Goal: Check status: Check status

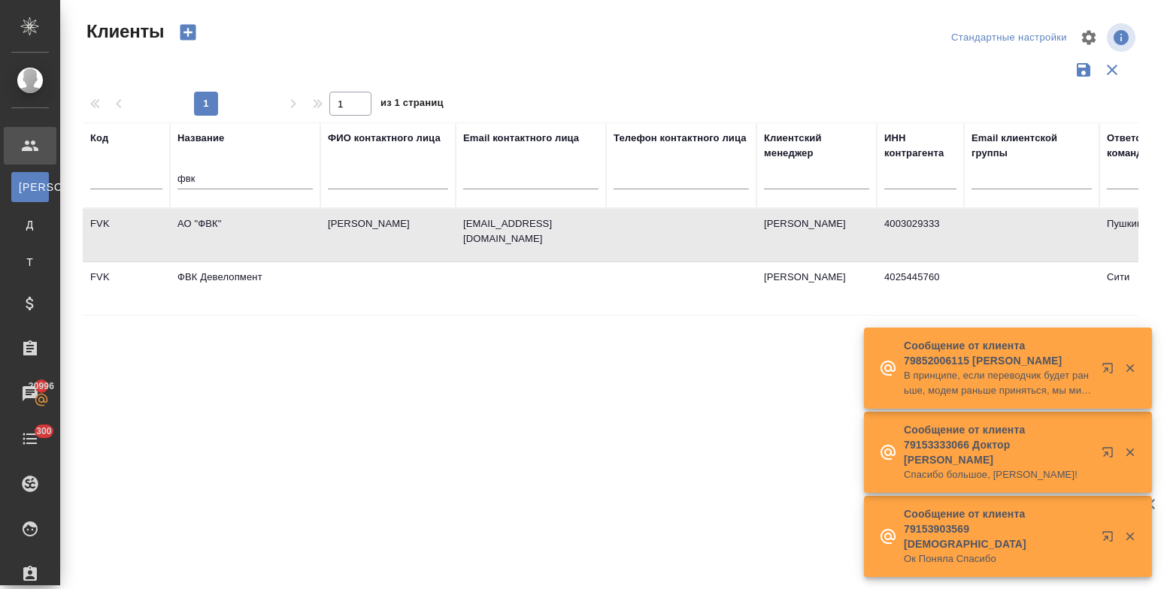
select select "RU"
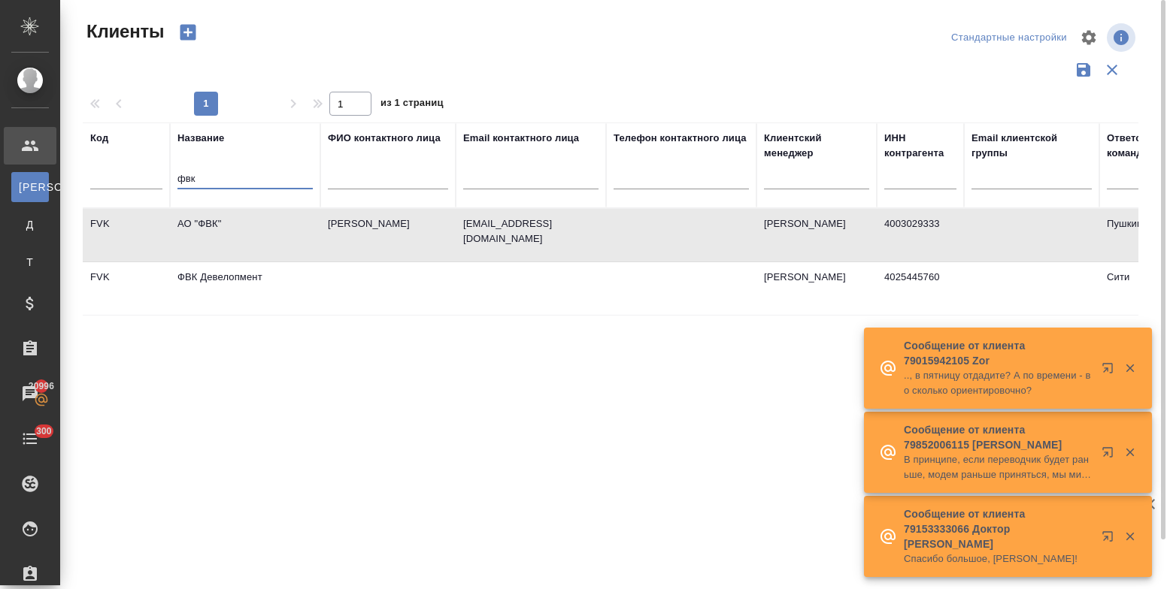
drag, startPoint x: 207, startPoint y: 180, endPoint x: 165, endPoint y: 173, distance: 43.4
click at [165, 173] on tr "Код Название фвк ФИО контактного лица Email контактного лица Телефон контактног…" at bounding box center [651, 166] width 1137 height 86
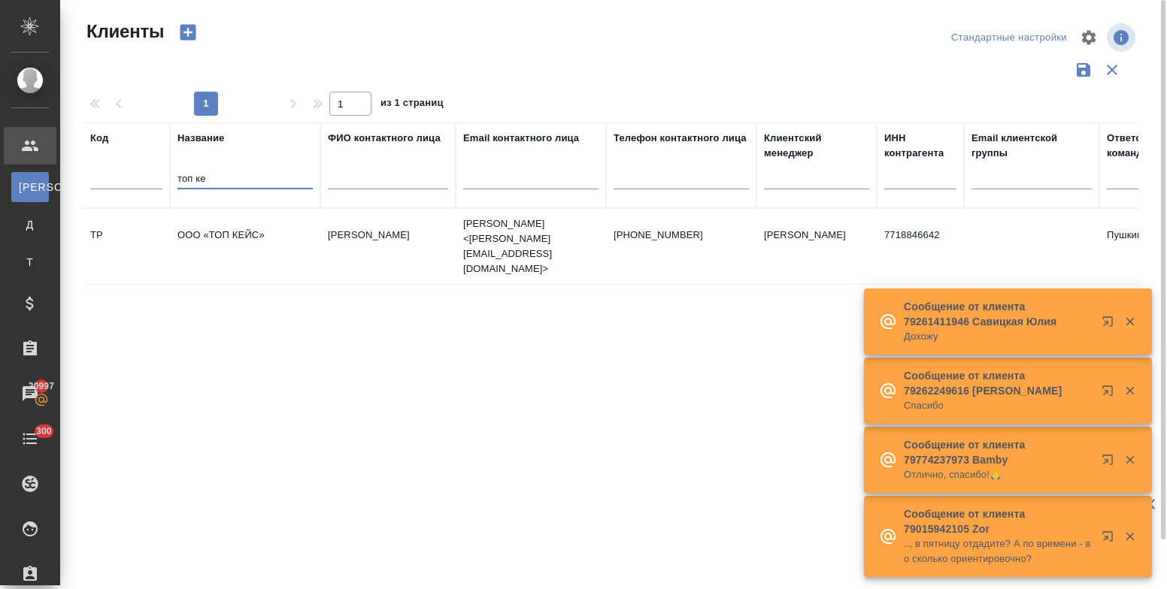
click at [209, 222] on td "ООО «ТОП КЕЙС»" at bounding box center [245, 246] width 150 height 53
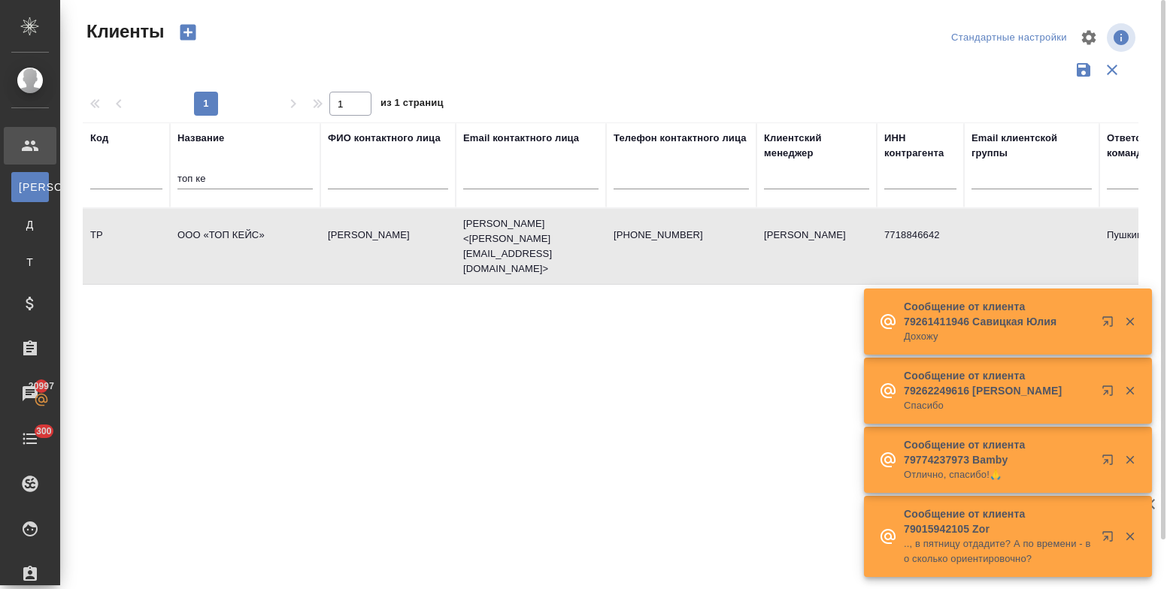
click at [209, 222] on td "ООО «ТОП КЕЙС»" at bounding box center [245, 246] width 150 height 53
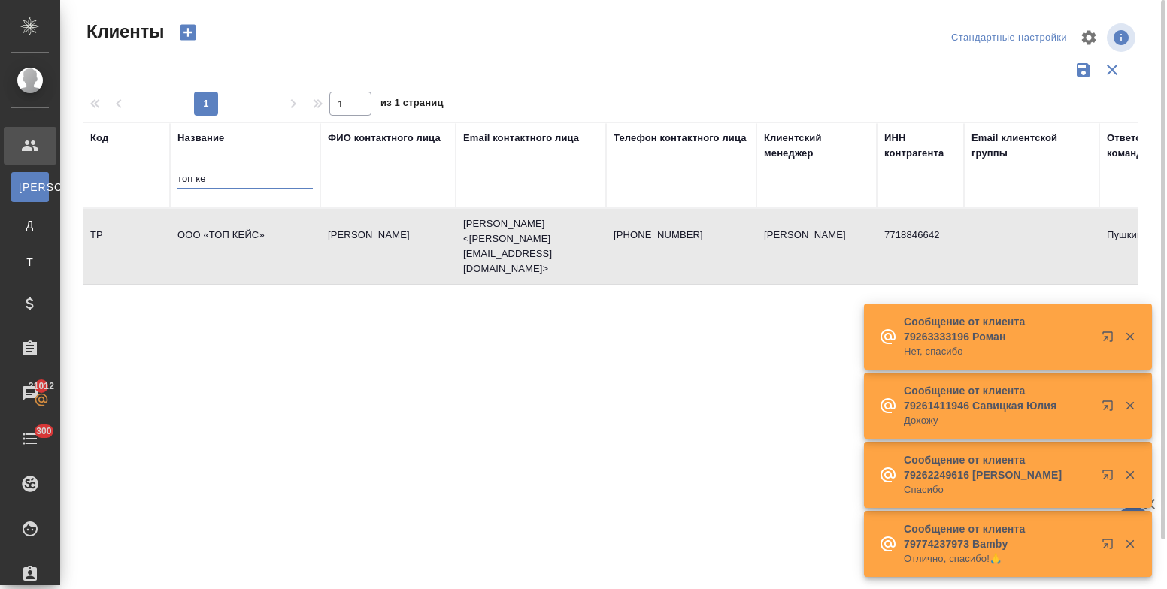
drag, startPoint x: 209, startPoint y: 178, endPoint x: 168, endPoint y: 176, distance: 41.4
click at [168, 176] on tr "Код Название топ ке ФИО контактного лица Email контактного лица Телефон контакт…" at bounding box center [651, 166] width 1137 height 86
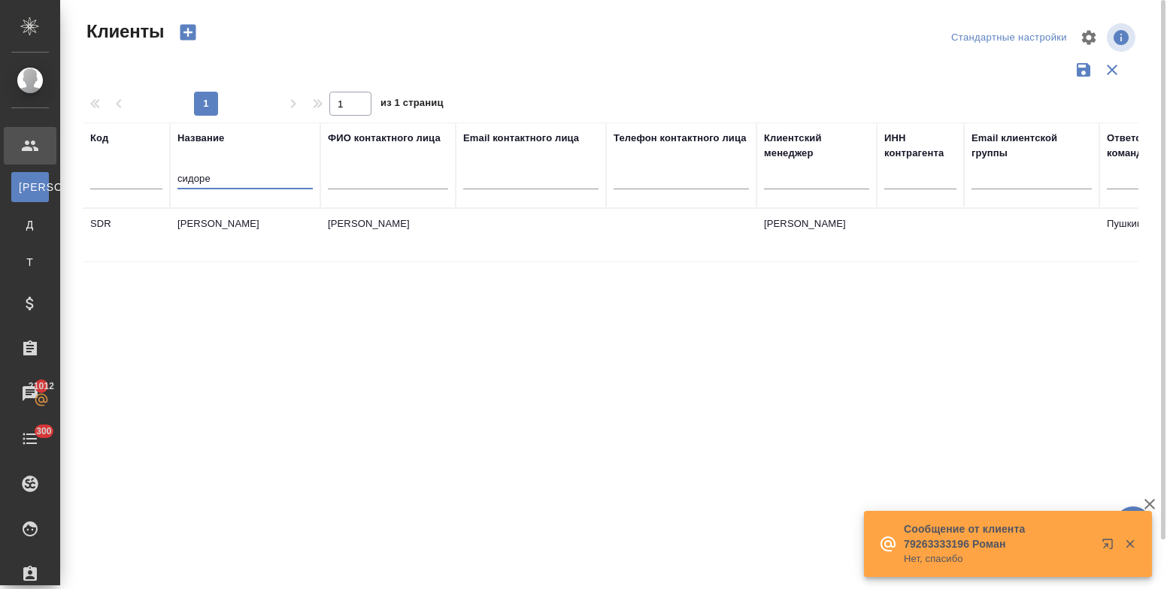
type input "сидоре"
click at [216, 220] on td "Сидоренков" at bounding box center [245, 235] width 150 height 53
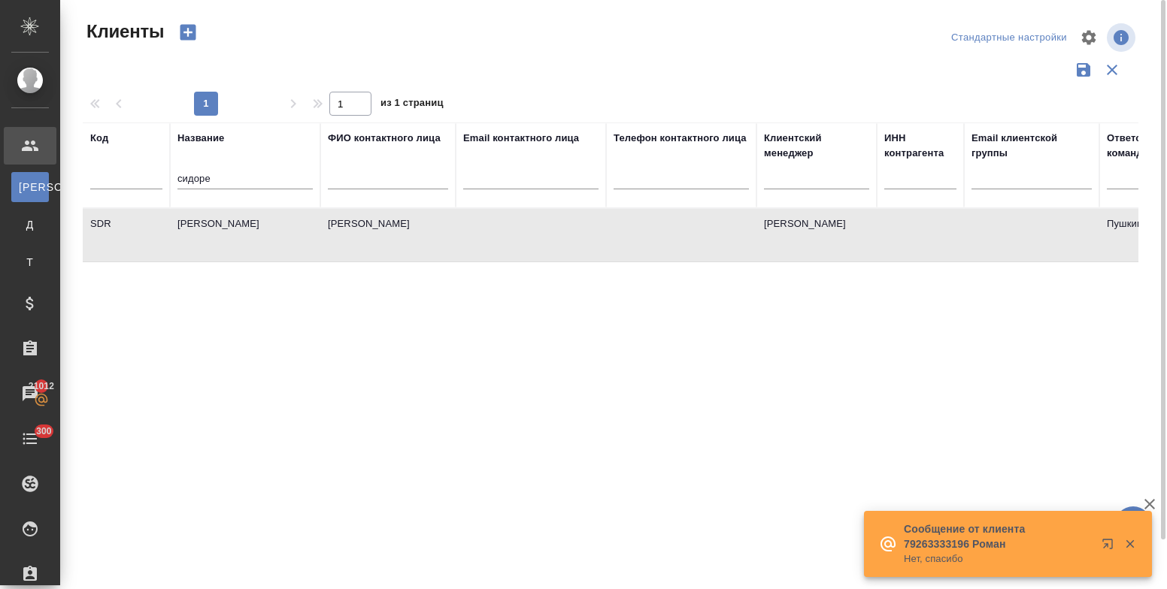
click at [216, 220] on td "Сидоренков" at bounding box center [245, 235] width 150 height 53
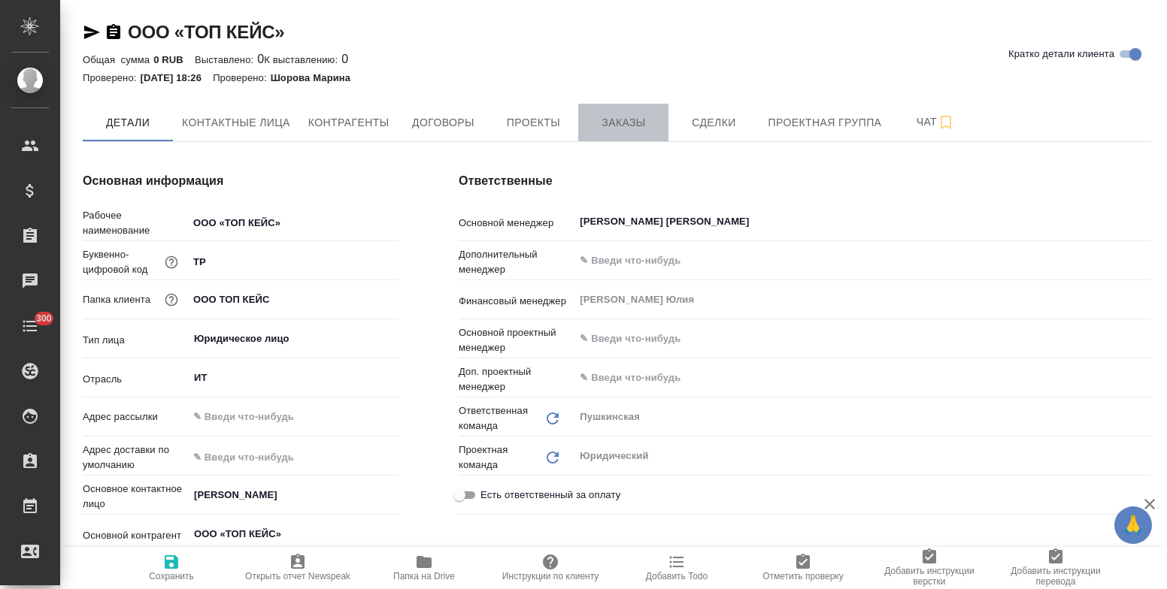
click at [625, 122] on span "Заказы" at bounding box center [623, 123] width 72 height 19
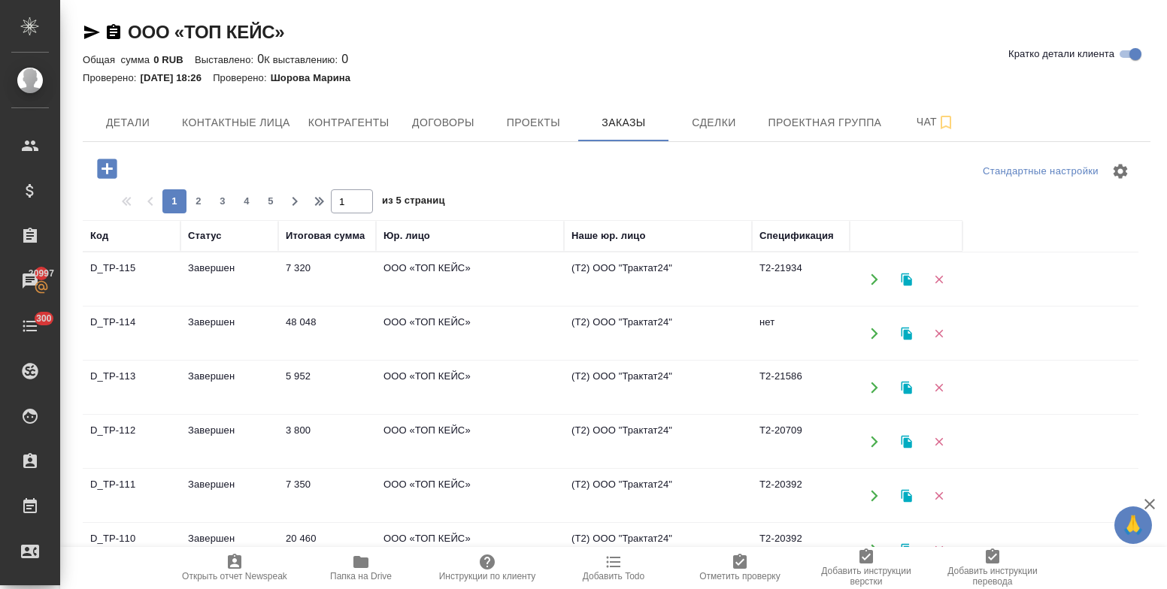
click at [220, 324] on td "Завершен" at bounding box center [229, 333] width 98 height 53
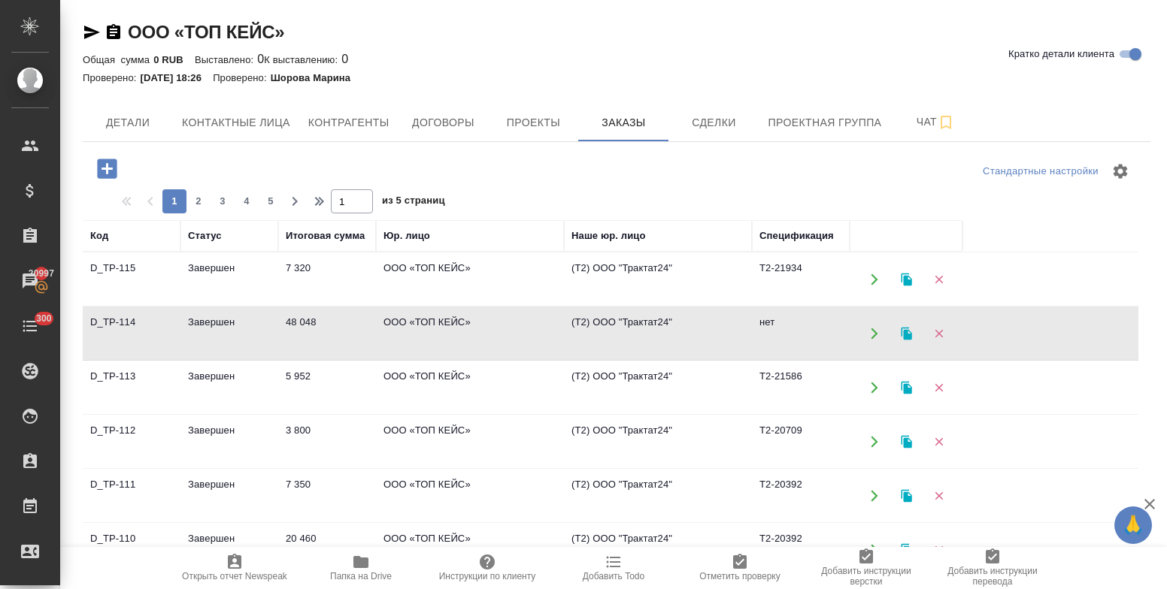
click at [220, 324] on td "Завершен" at bounding box center [229, 333] width 98 height 53
click at [413, 372] on td "ООО «ТОП КЕЙС»" at bounding box center [470, 388] width 188 height 53
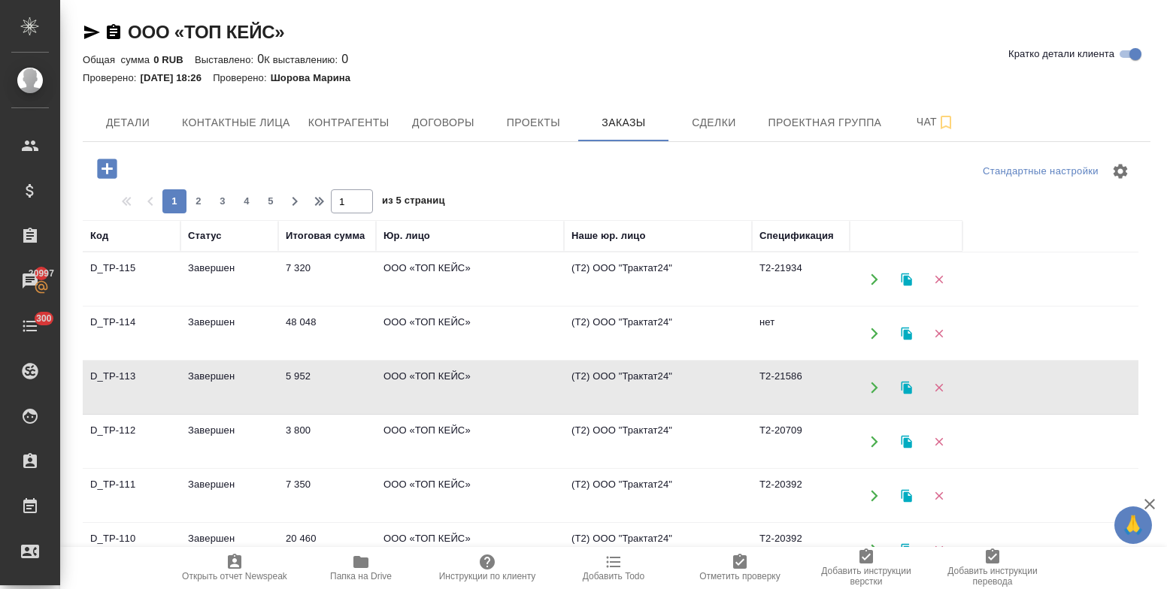
click at [413, 372] on td "ООО «ТОП КЕЙС»" at bounding box center [470, 388] width 188 height 53
click at [304, 428] on td "3 800" at bounding box center [327, 442] width 98 height 53
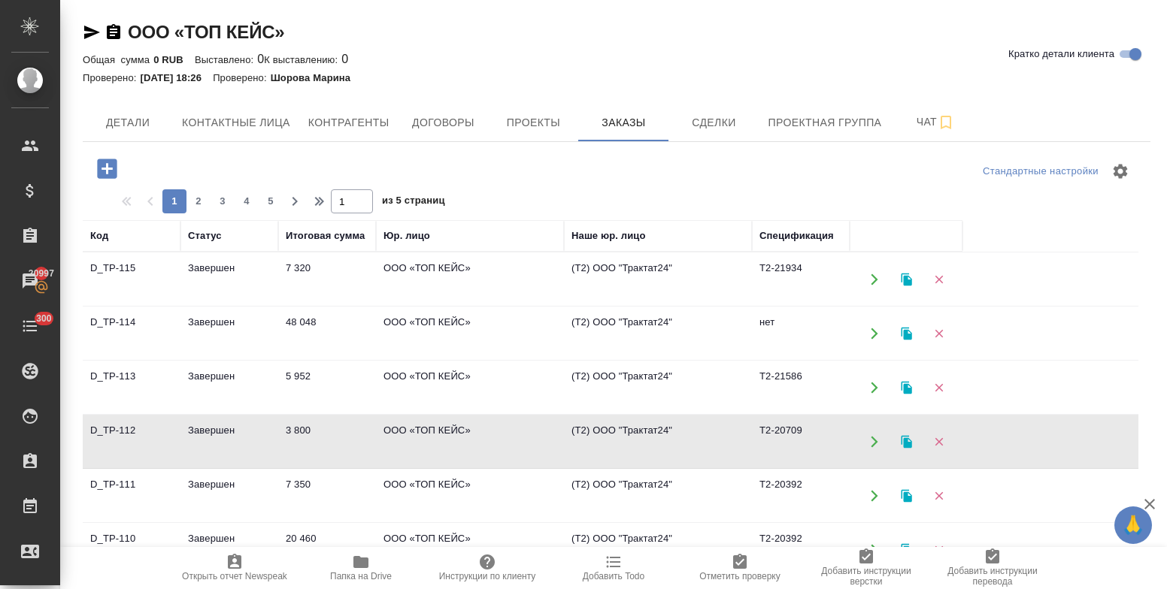
click at [304, 428] on td "3 800" at bounding box center [327, 442] width 98 height 53
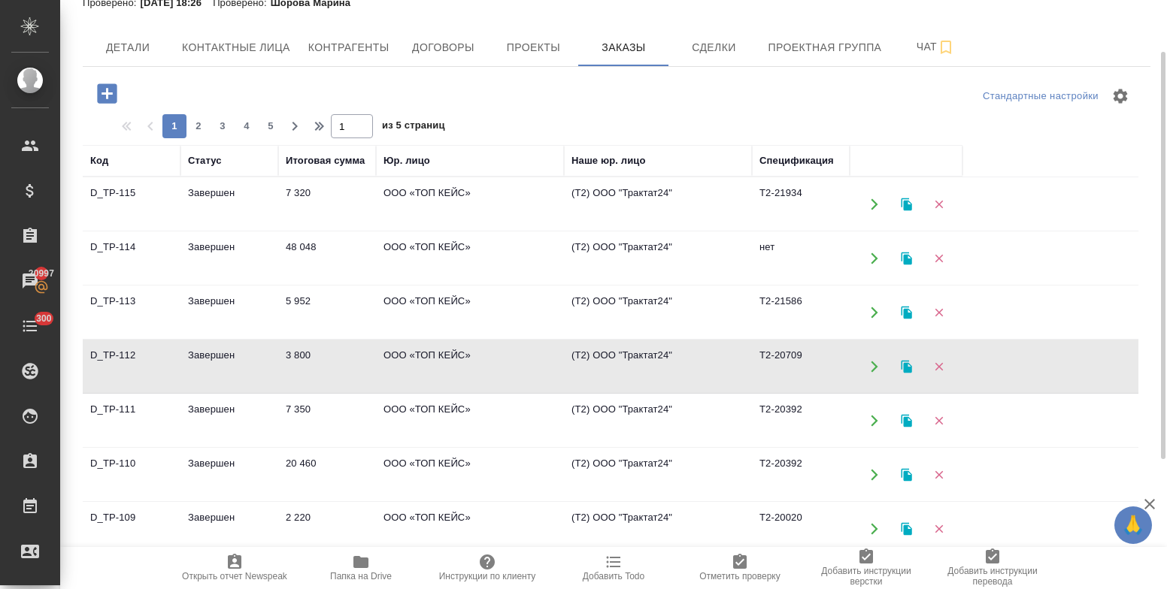
click at [309, 404] on td "7 350" at bounding box center [327, 421] width 98 height 53
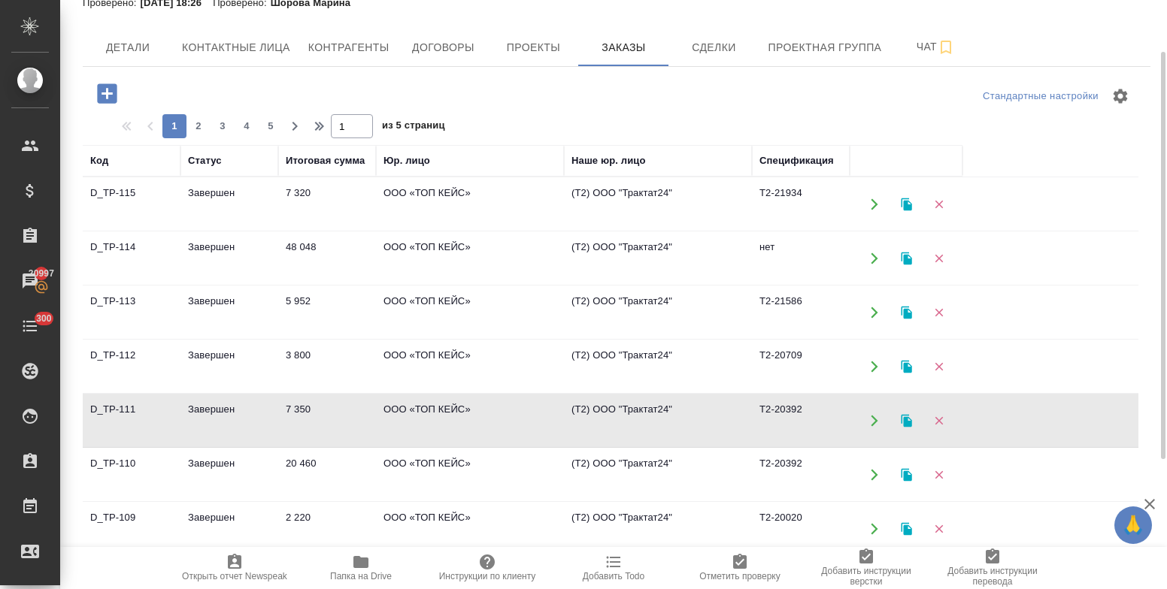
click at [309, 404] on td "7 350" at bounding box center [327, 421] width 98 height 53
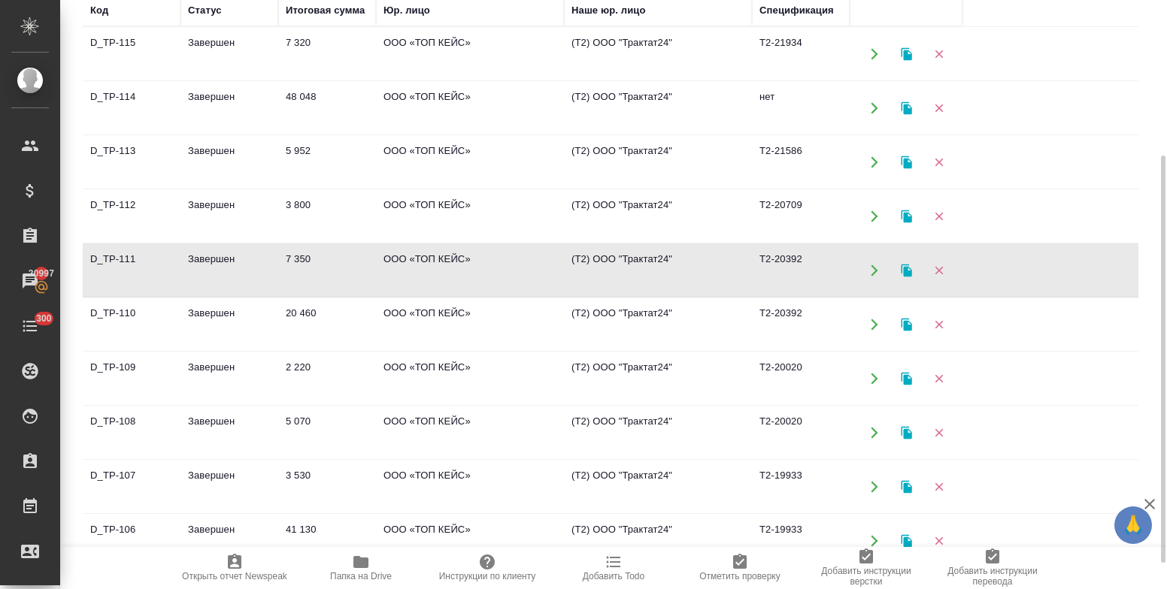
click at [216, 313] on td "Завершен" at bounding box center [229, 324] width 98 height 53
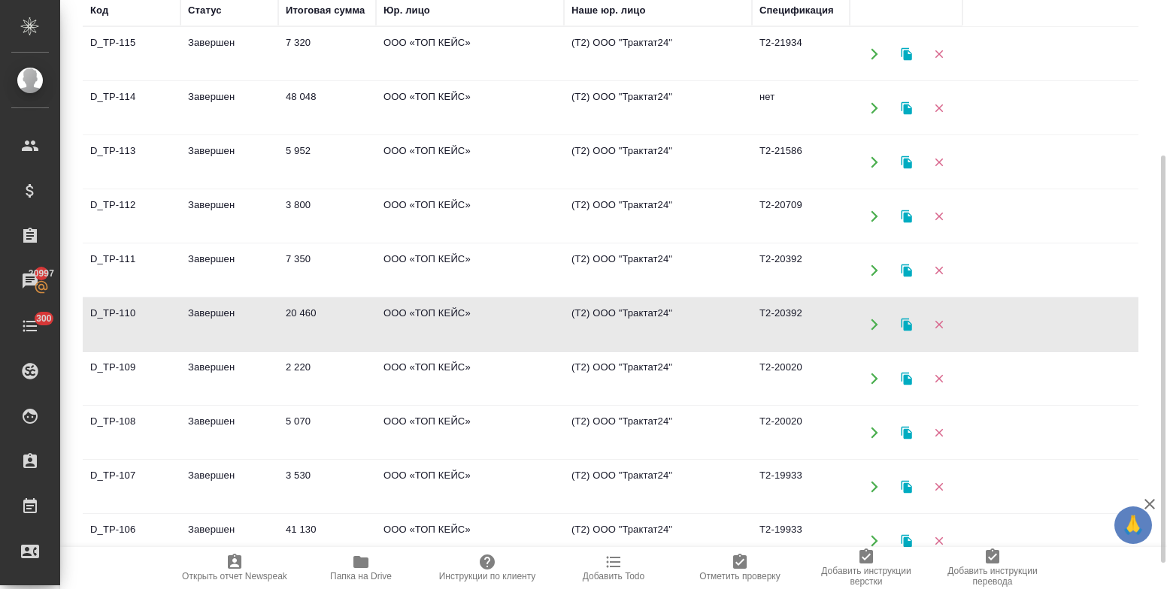
click at [216, 313] on td "Завершен" at bounding box center [229, 324] width 98 height 53
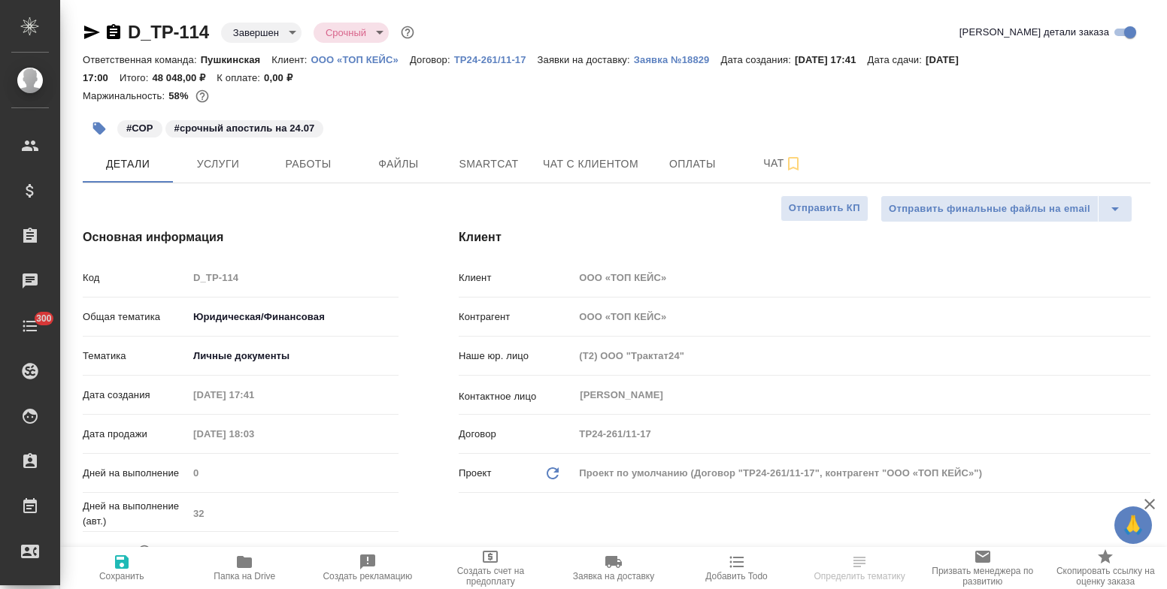
select select "RU"
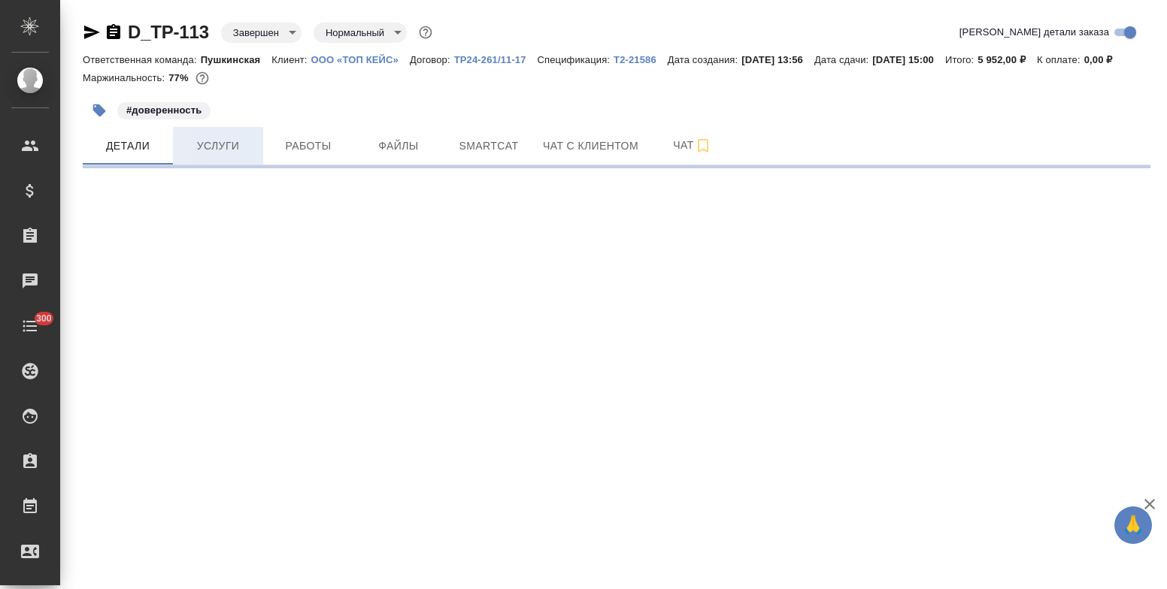
select select "RU"
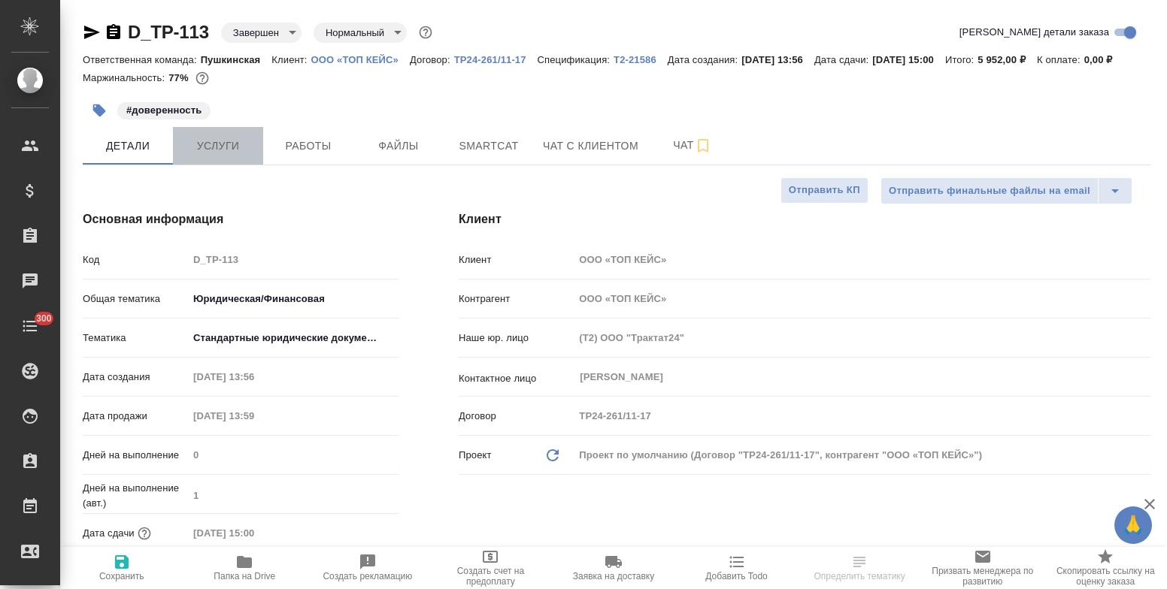
click at [228, 156] on span "Услуги" at bounding box center [218, 146] width 72 height 19
type textarea "x"
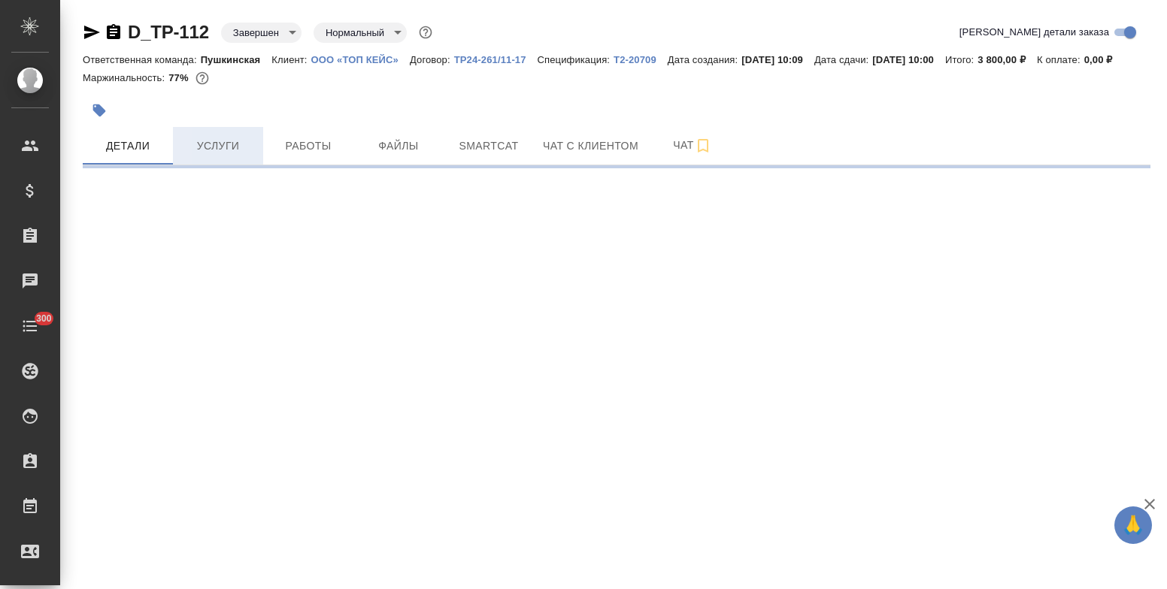
select select "RU"
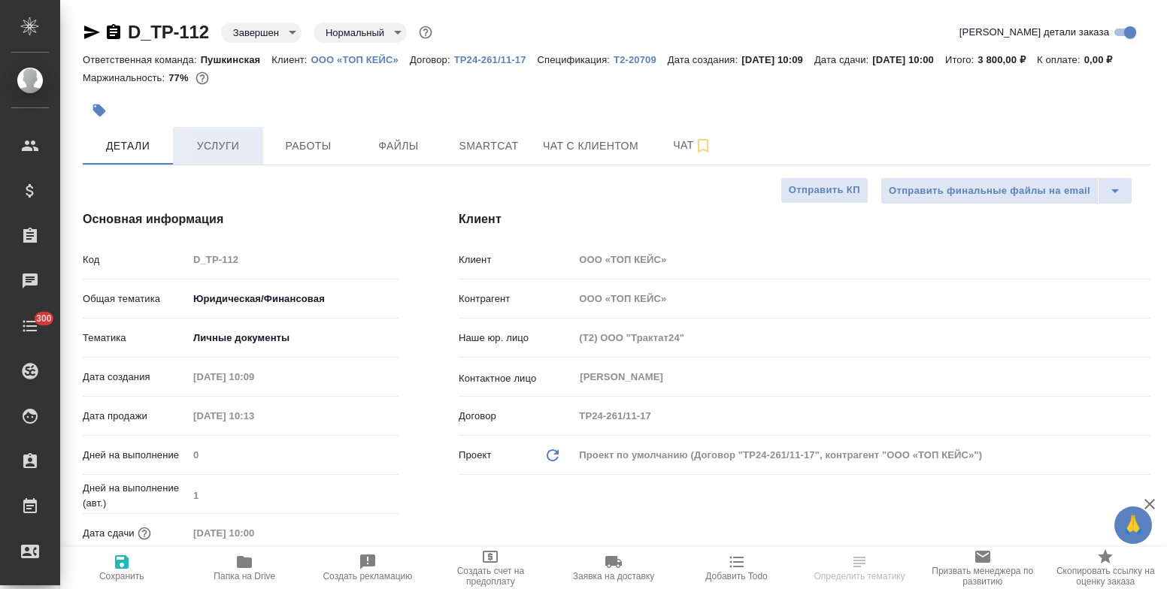
click at [213, 156] on span "Услуги" at bounding box center [218, 146] width 72 height 19
type textarea "x"
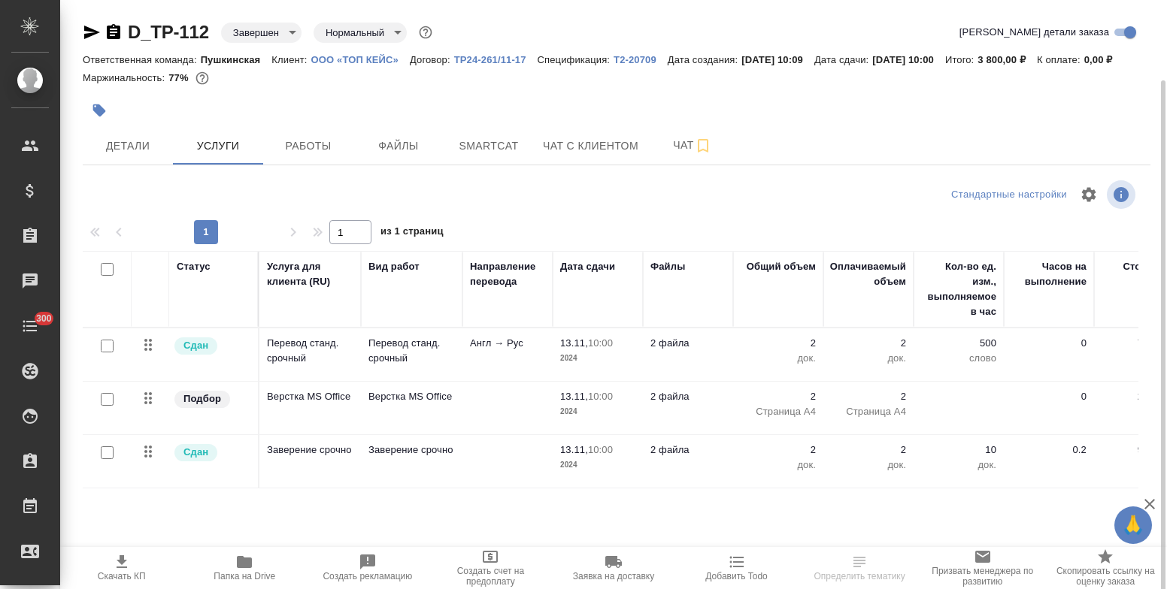
scroll to position [41, 0]
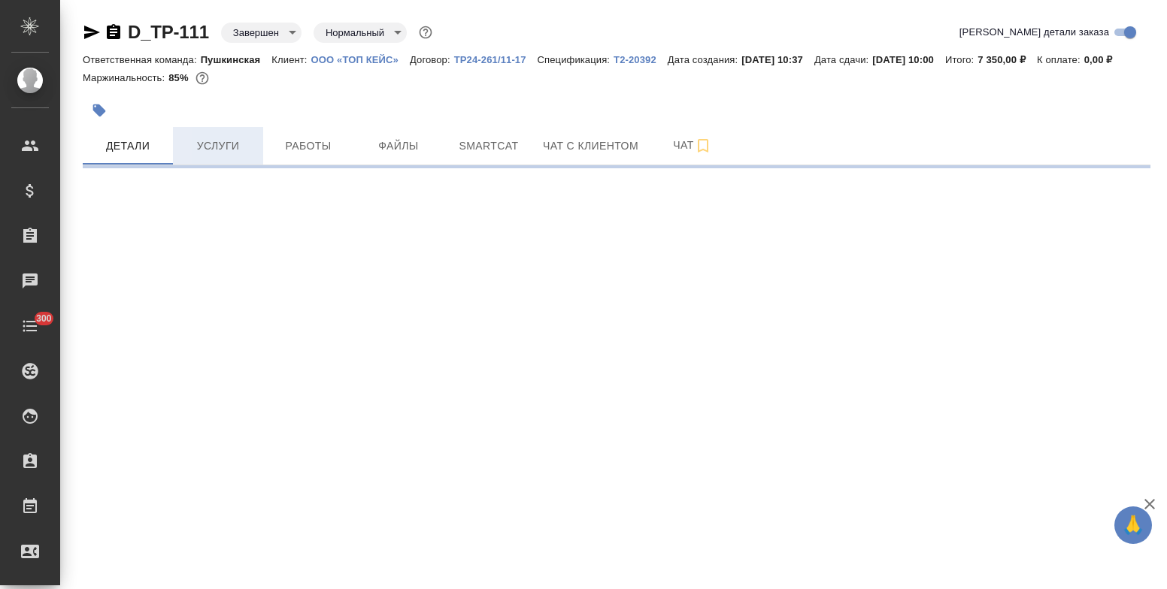
select select "RU"
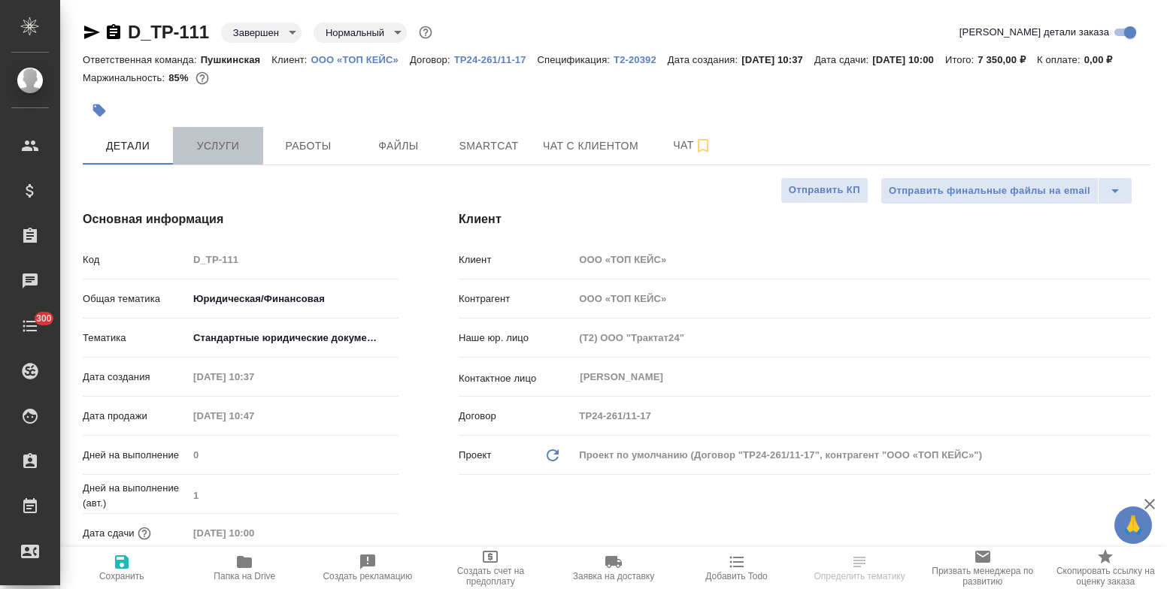
click at [195, 153] on button "Услуги" at bounding box center [218, 146] width 90 height 38
type textarea "x"
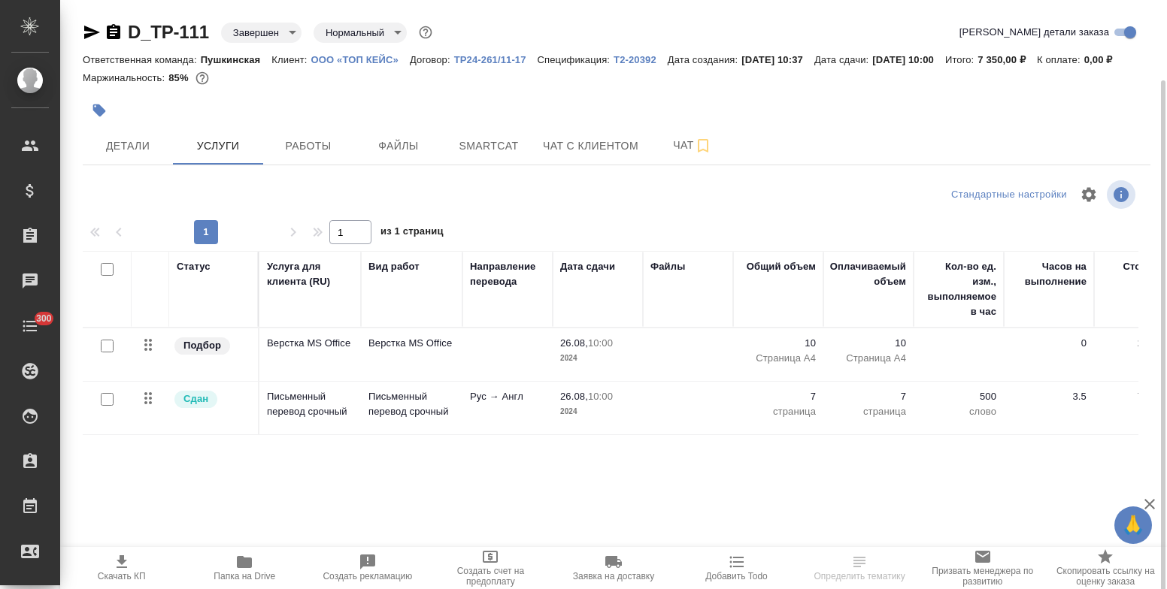
scroll to position [41, 0]
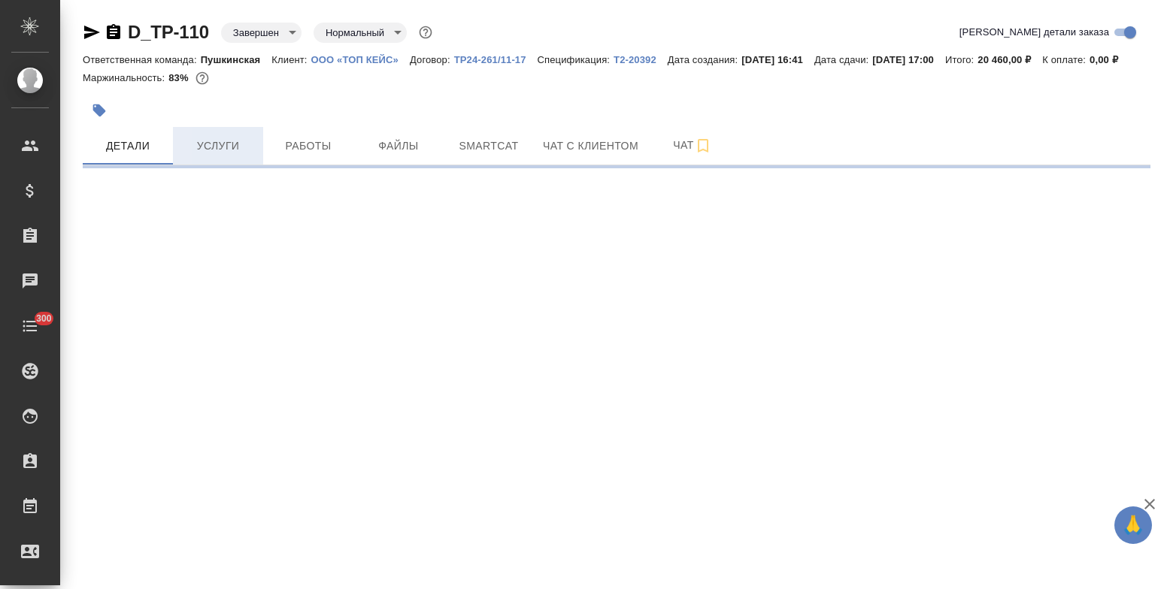
select select "RU"
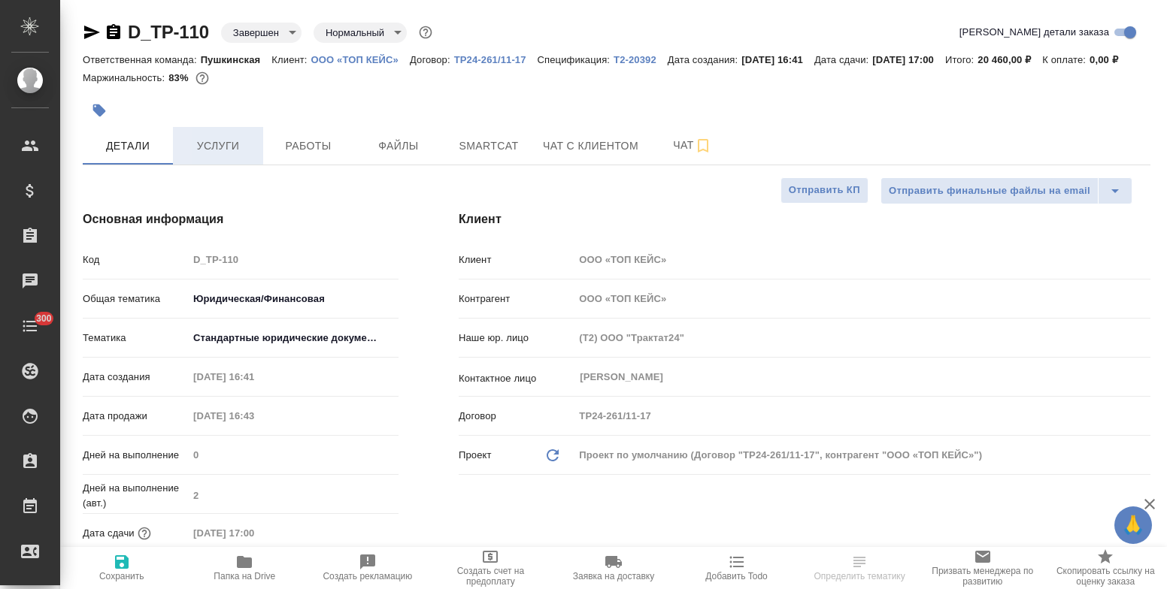
click at [226, 156] on span "Услуги" at bounding box center [218, 146] width 72 height 19
type textarea "x"
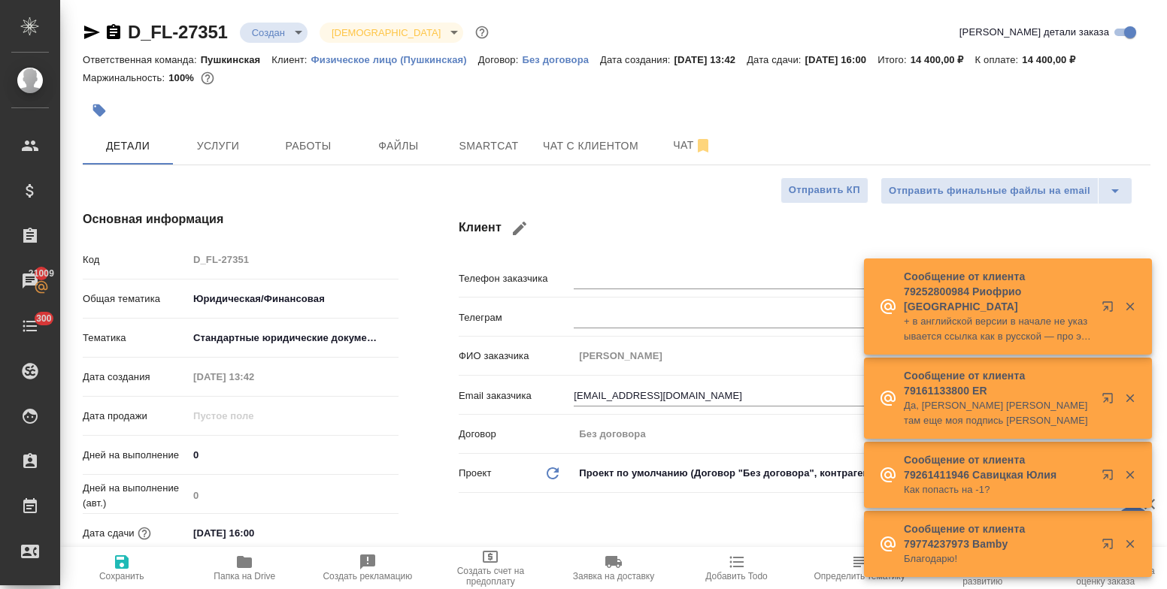
select select "RU"
click at [378, 60] on p "Физическое лицо (Пушкинская)" at bounding box center [394, 59] width 167 height 11
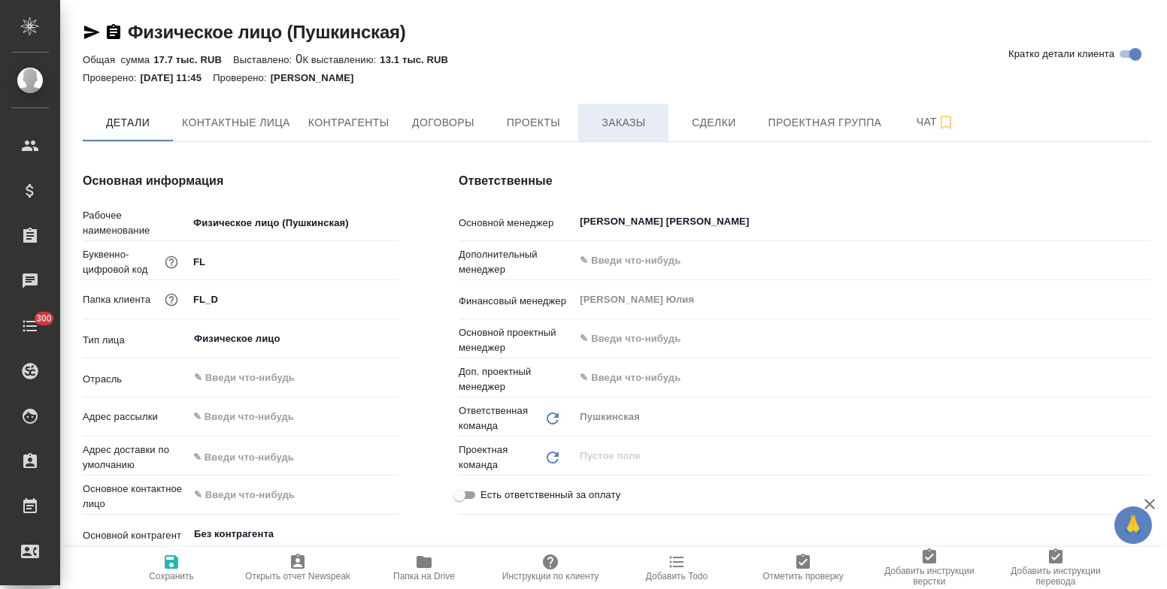
click at [613, 126] on span "Заказы" at bounding box center [623, 123] width 72 height 19
type textarea "x"
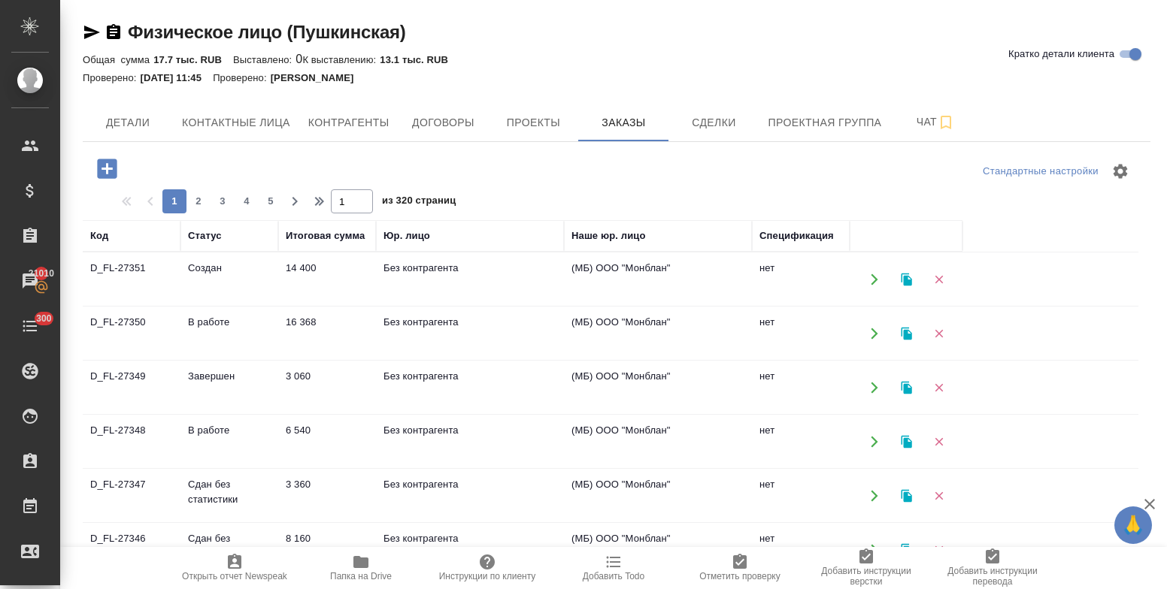
click at [945, 277] on icon "button" at bounding box center [939, 280] width 14 height 14
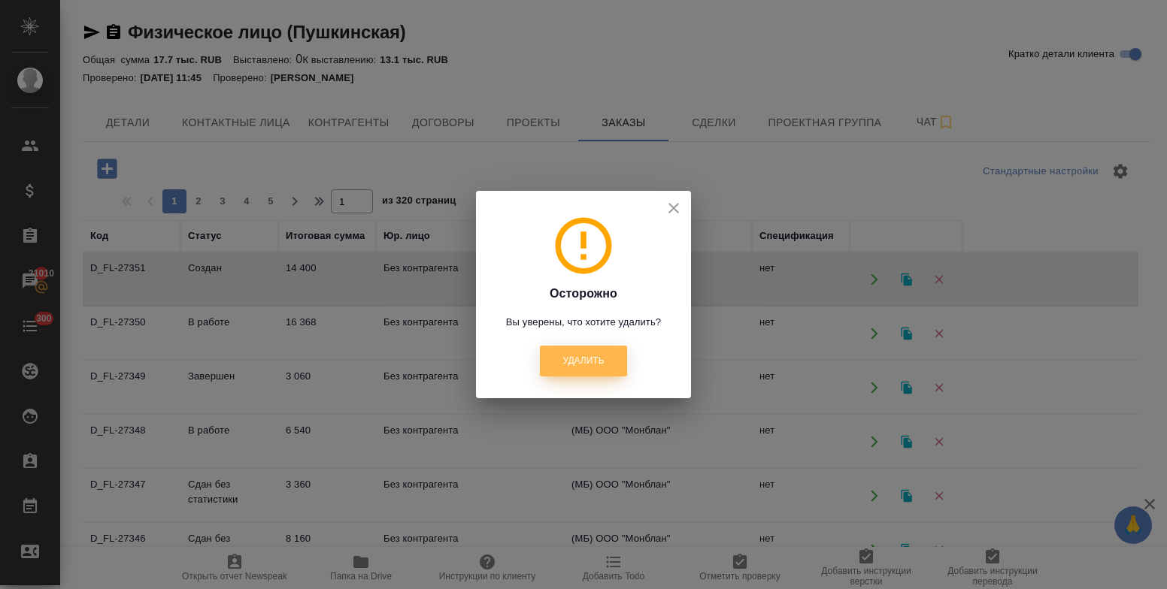
click at [599, 362] on span "Удалить" at bounding box center [582, 361] width 41 height 13
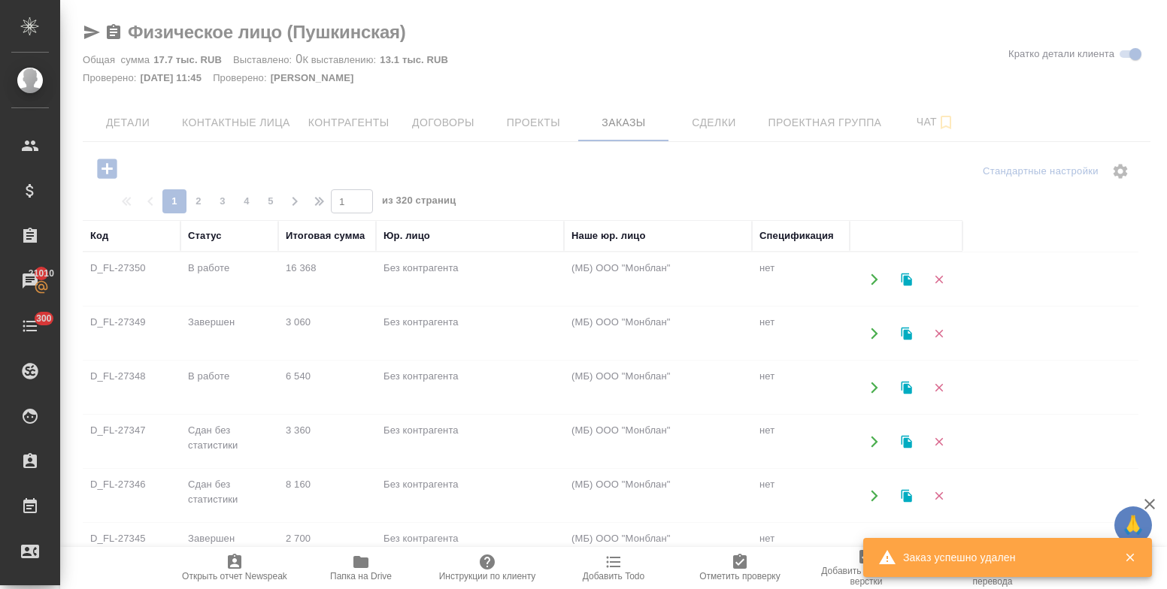
click at [120, 121] on div at bounding box center [613, 294] width 1107 height 589
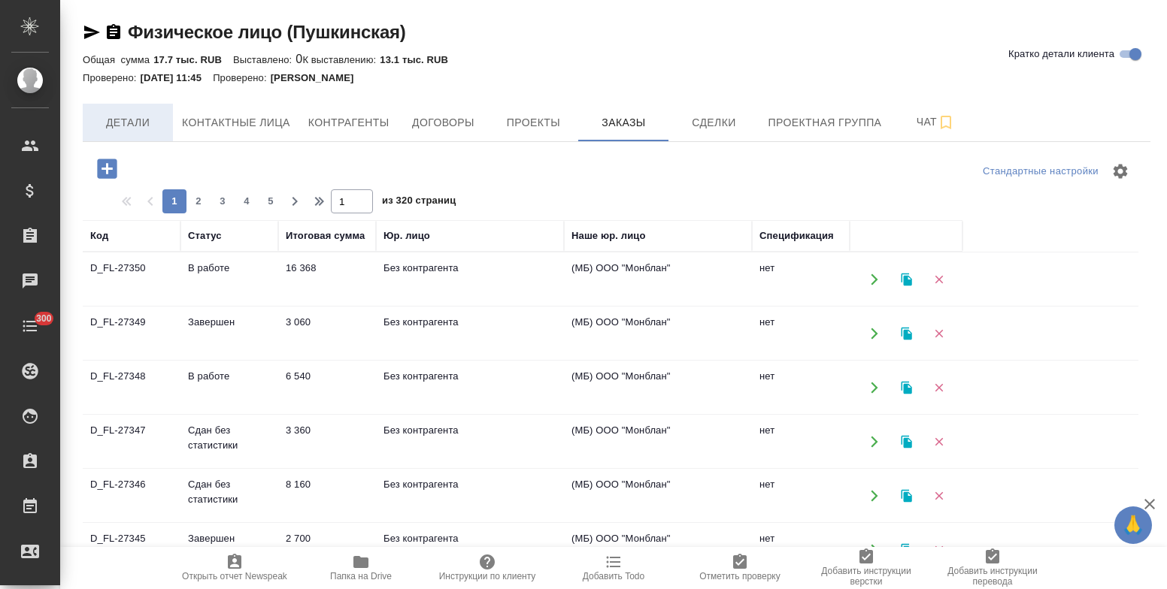
click at [129, 118] on span "Детали" at bounding box center [128, 123] width 72 height 19
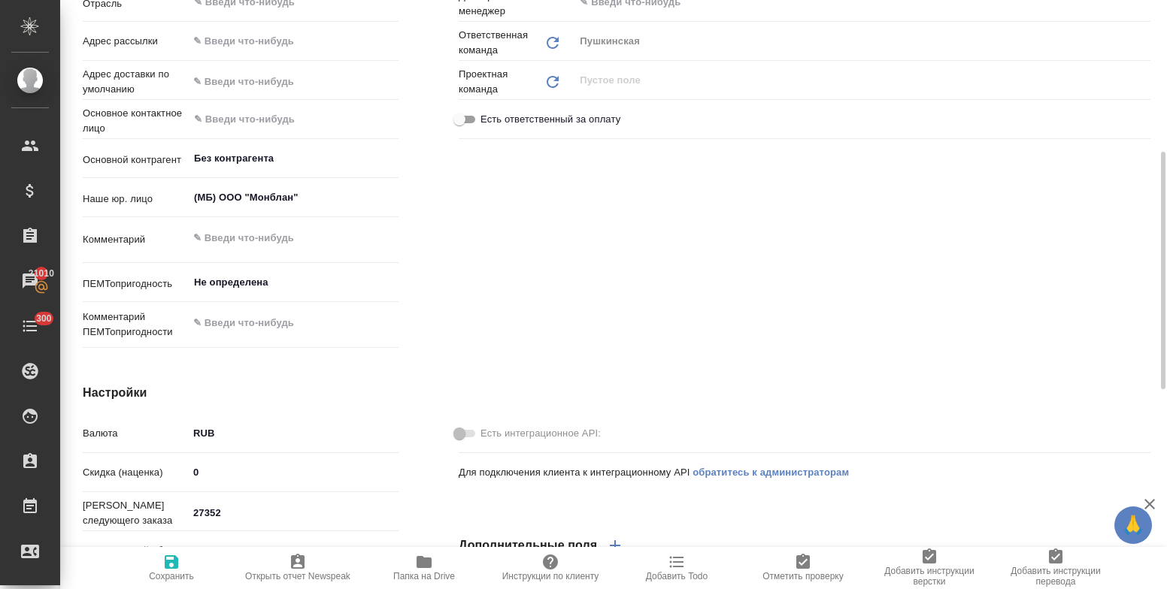
type textarea "x"
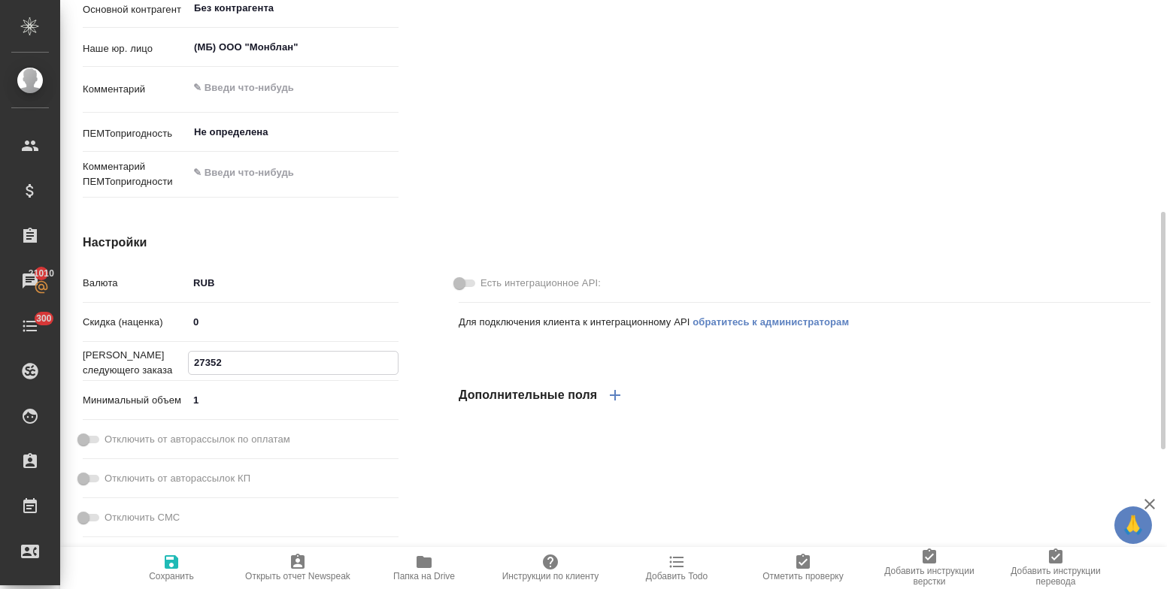
click at [238, 356] on input "27352" at bounding box center [293, 363] width 209 height 22
type input "2735"
type textarea "x"
type input "27351"
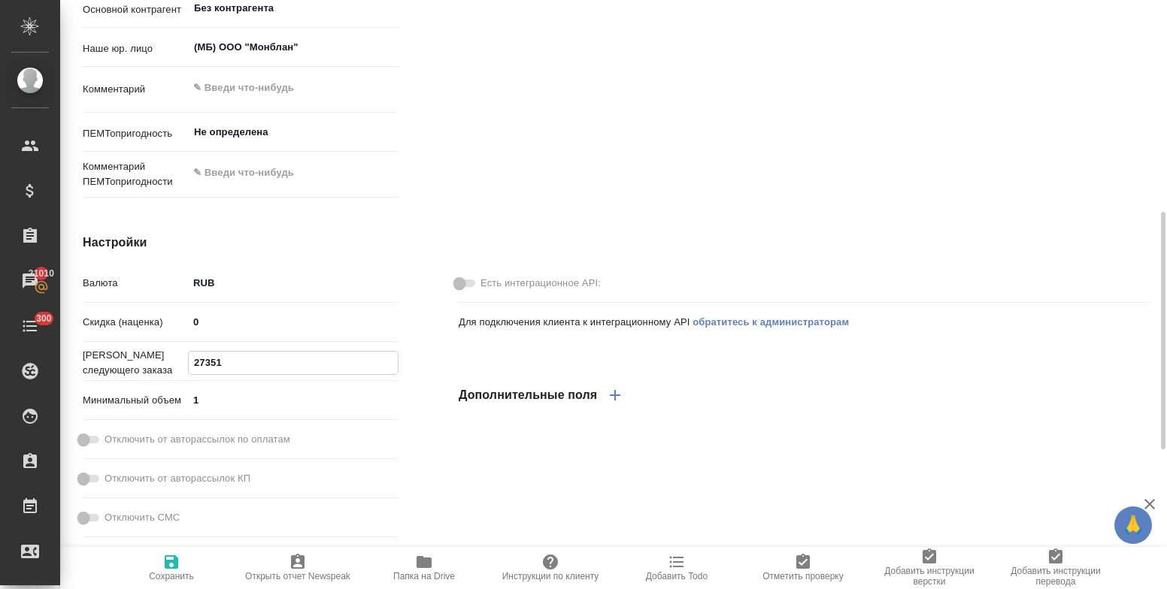
type textarea "x"
type input "27351"
click at [171, 556] on icon "button" at bounding box center [172, 563] width 14 height 14
type textarea "x"
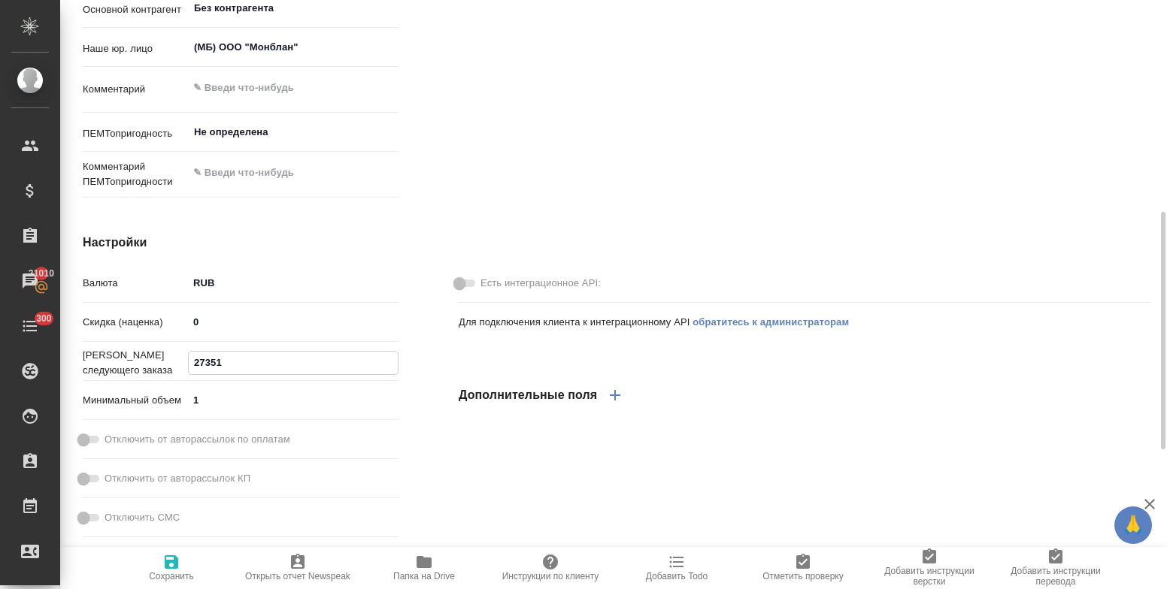
type textarea "x"
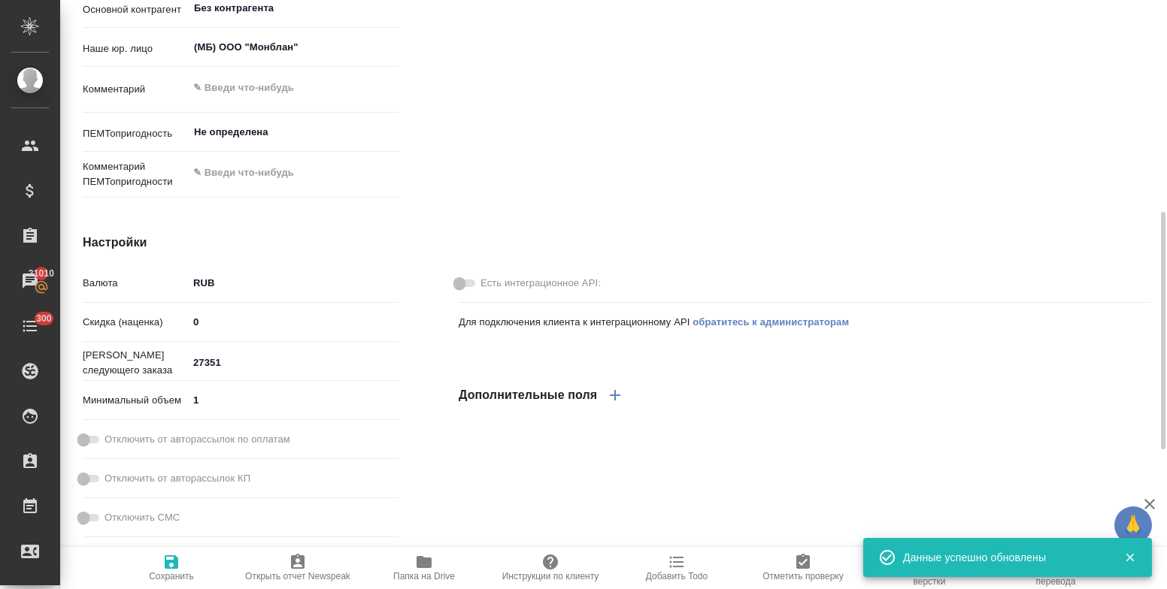
type textarea "x"
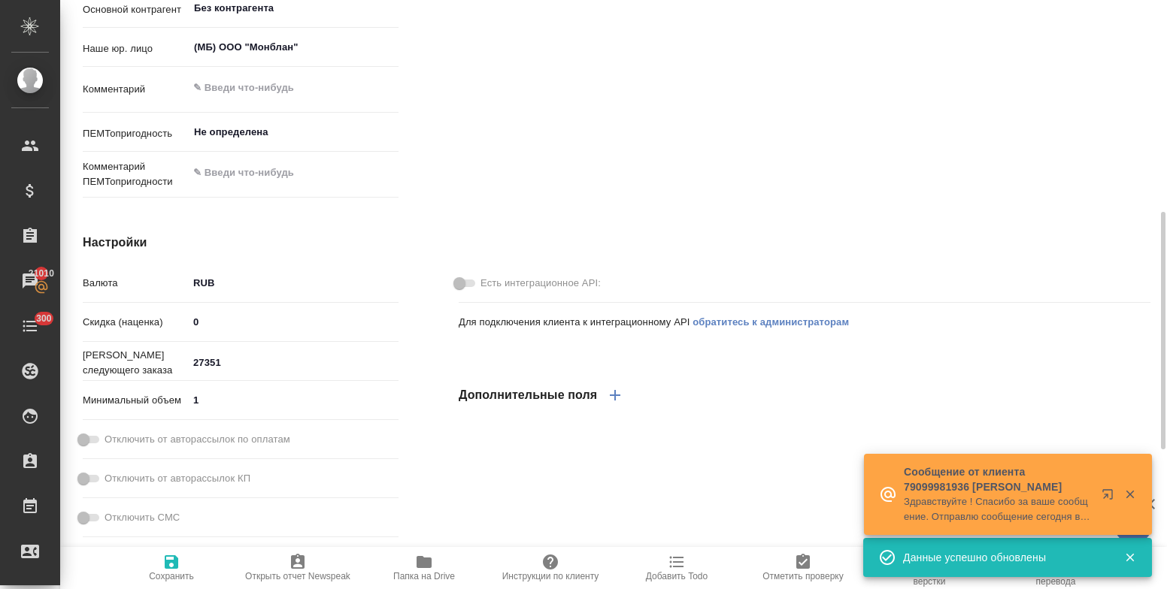
type textarea "x"
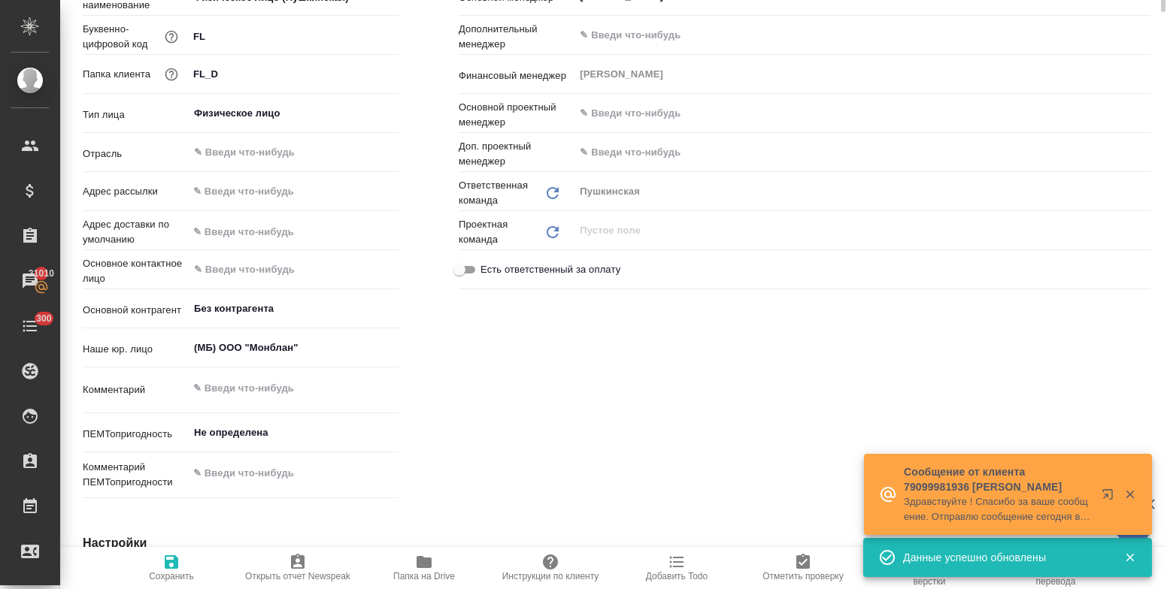
scroll to position [0, 0]
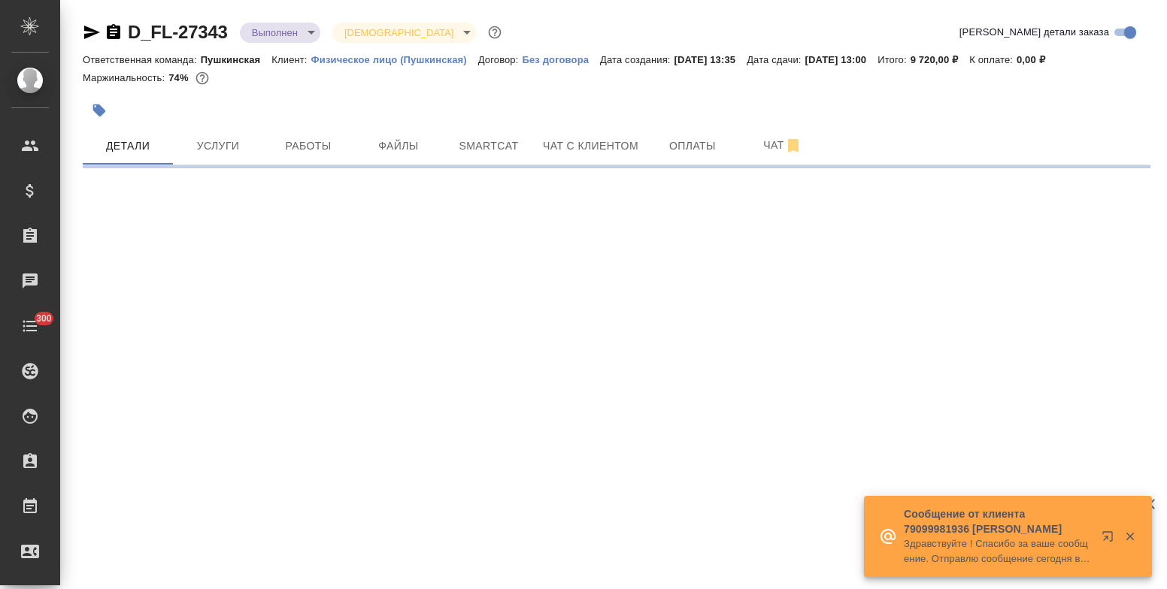
select select "RU"
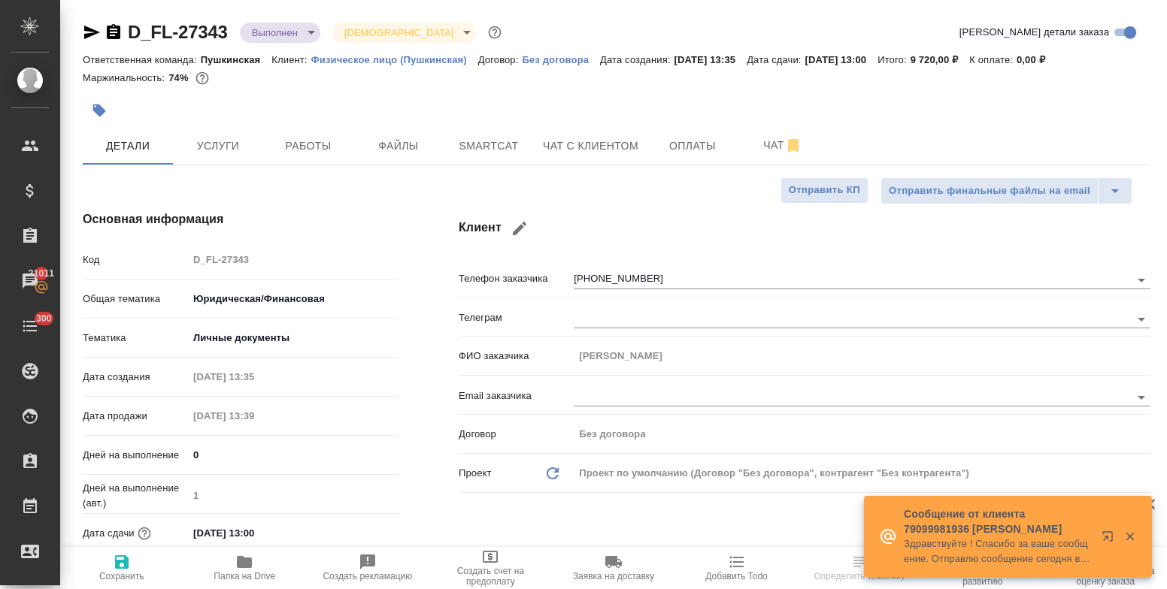
type textarea "x"
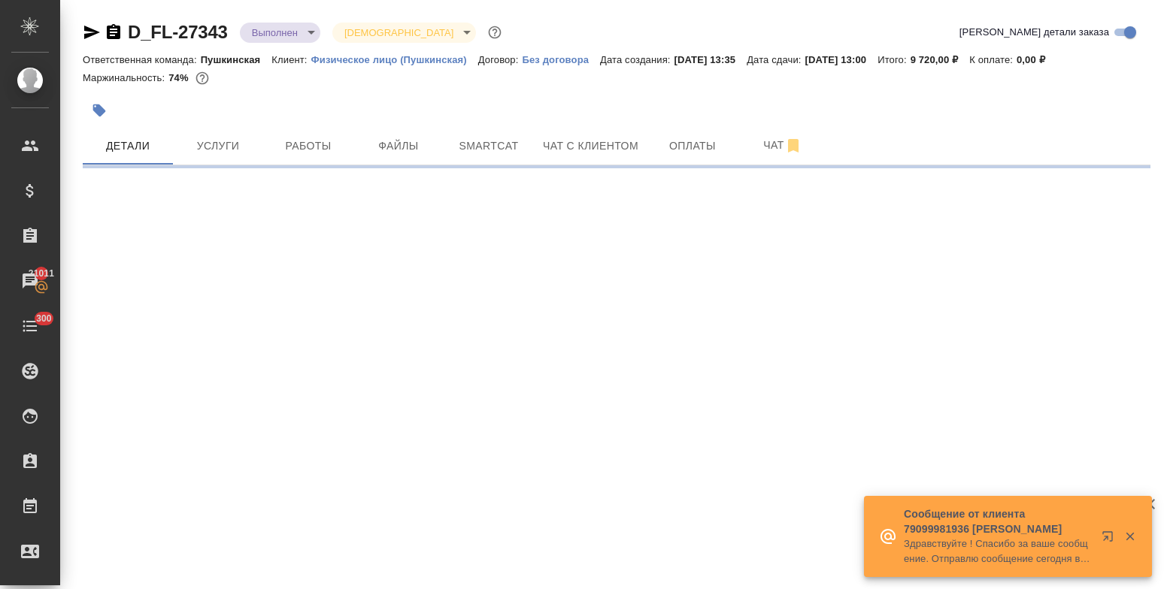
select select "RU"
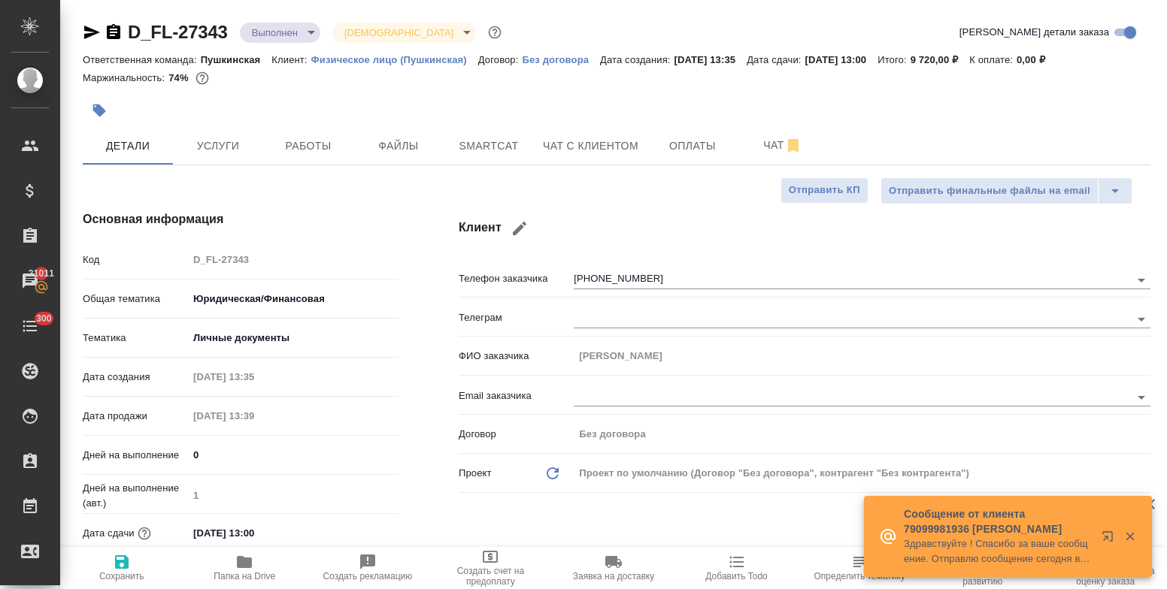
type textarea "x"
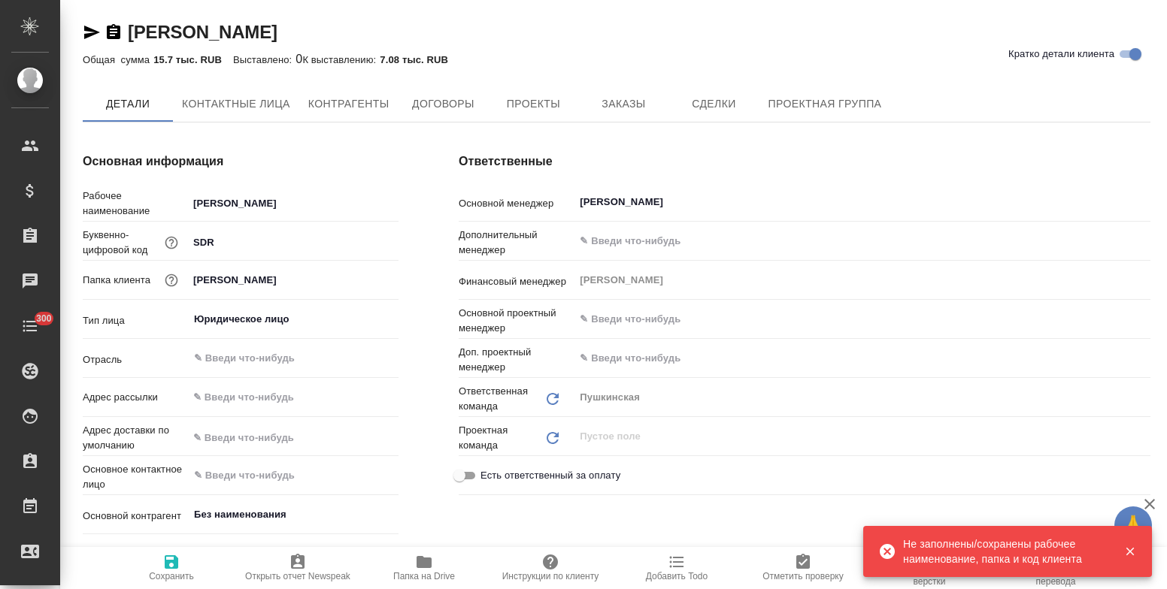
type textarea "x"
click at [614, 108] on span "Заказы" at bounding box center [623, 104] width 72 height 19
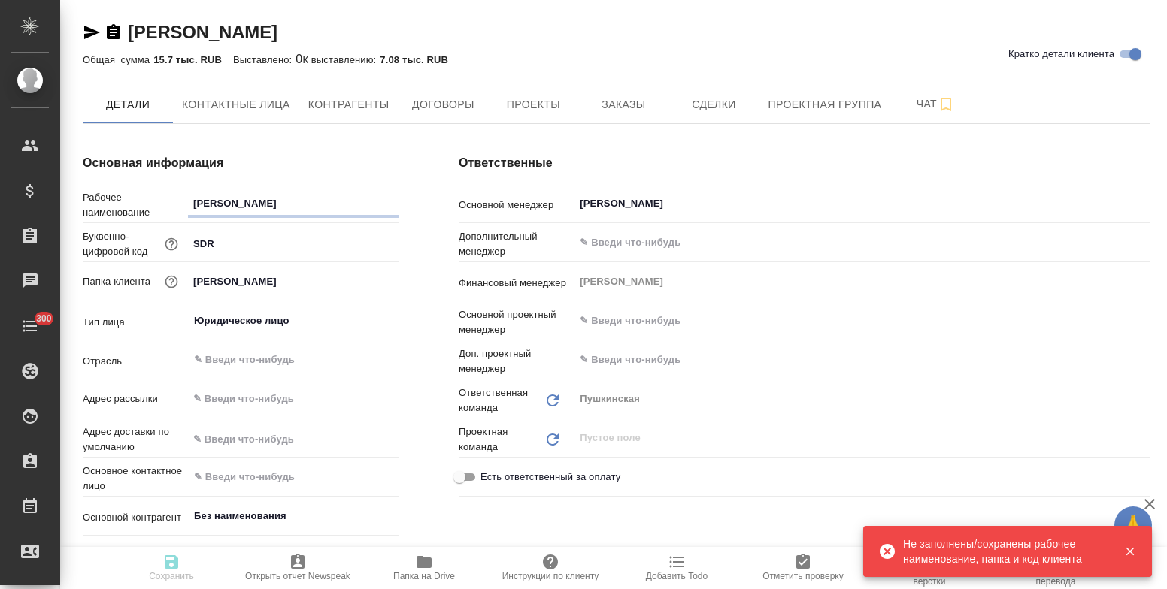
type textarea "x"
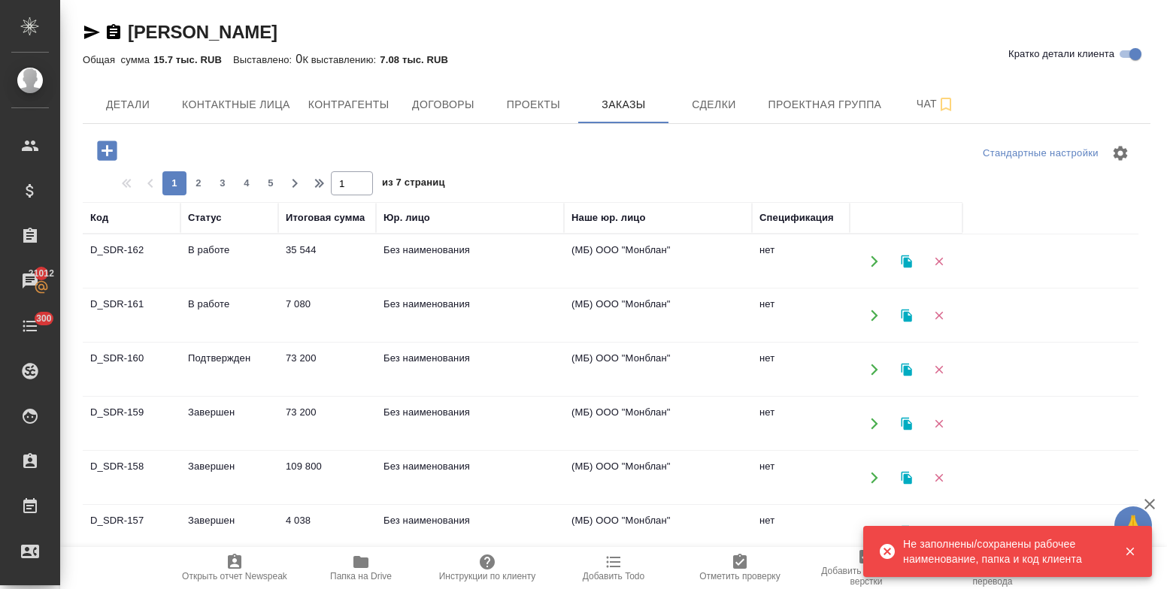
click at [215, 251] on td "В работе" at bounding box center [229, 261] width 98 height 53
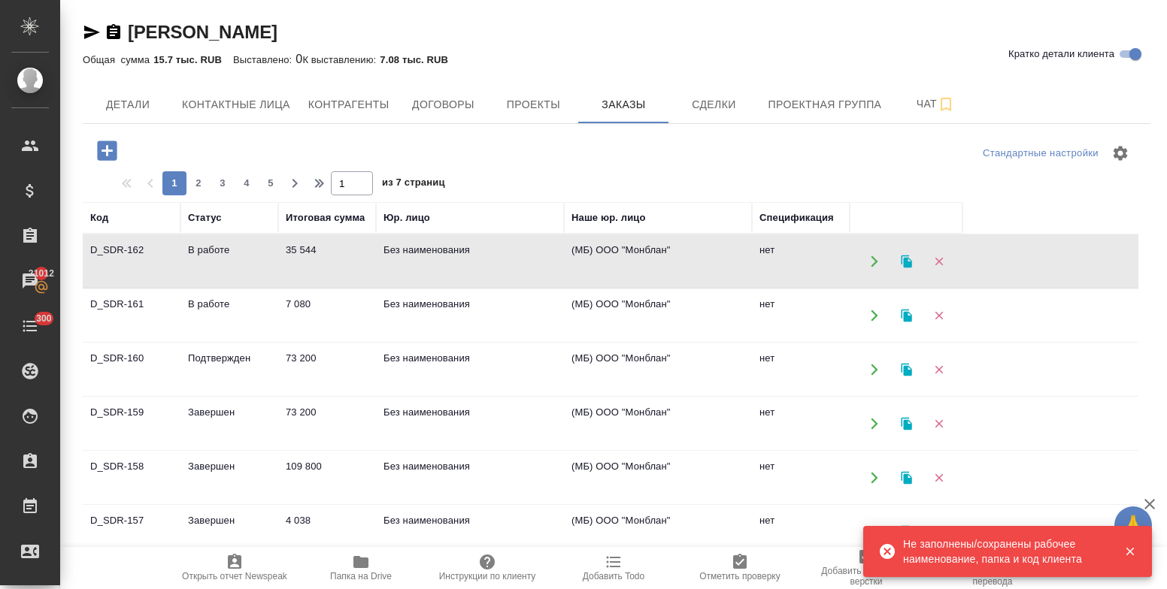
click at [215, 251] on td "В работе" at bounding box center [229, 261] width 98 height 53
click at [291, 300] on td "7 080" at bounding box center [327, 315] width 98 height 53
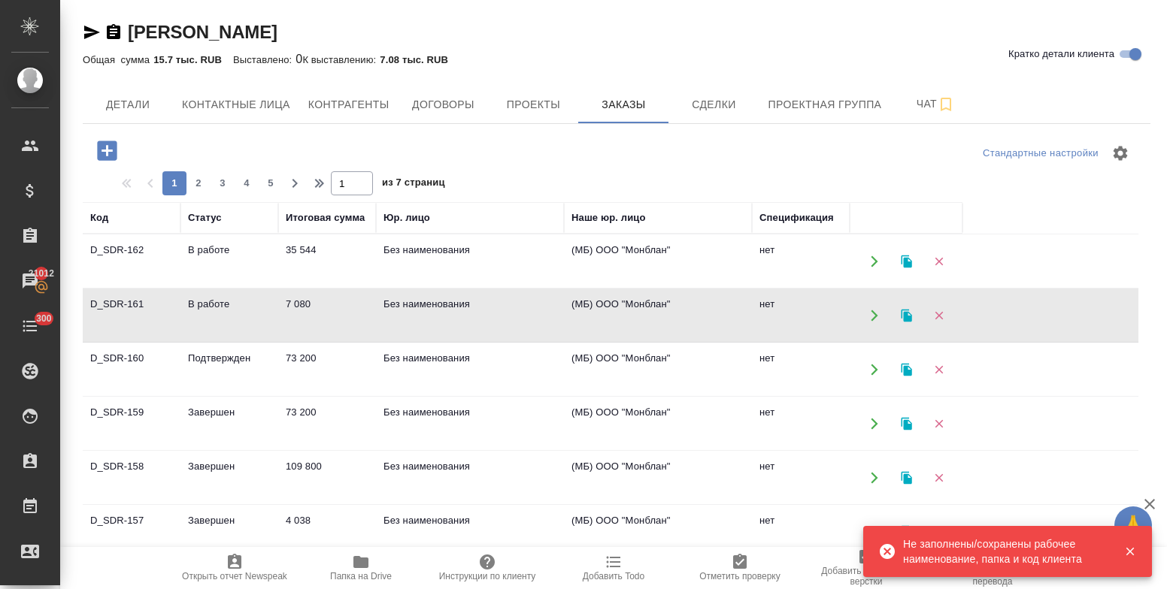
click at [291, 300] on td "7 080" at bounding box center [327, 315] width 98 height 53
click at [301, 250] on td "35 544" at bounding box center [327, 261] width 98 height 53
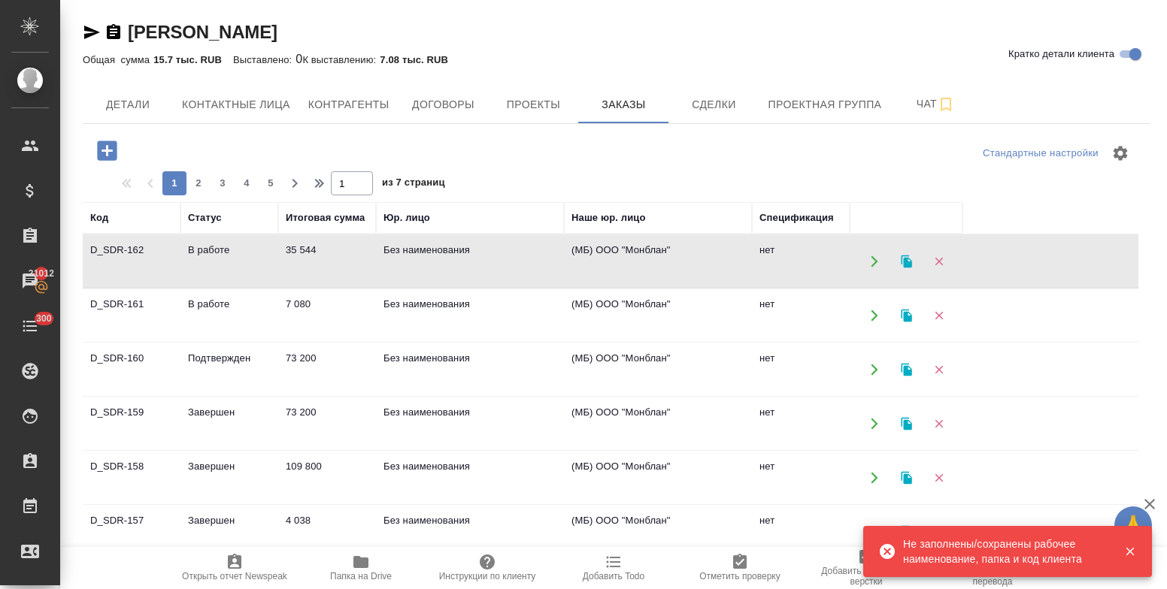
click at [301, 250] on td "35 544" at bounding box center [327, 261] width 98 height 53
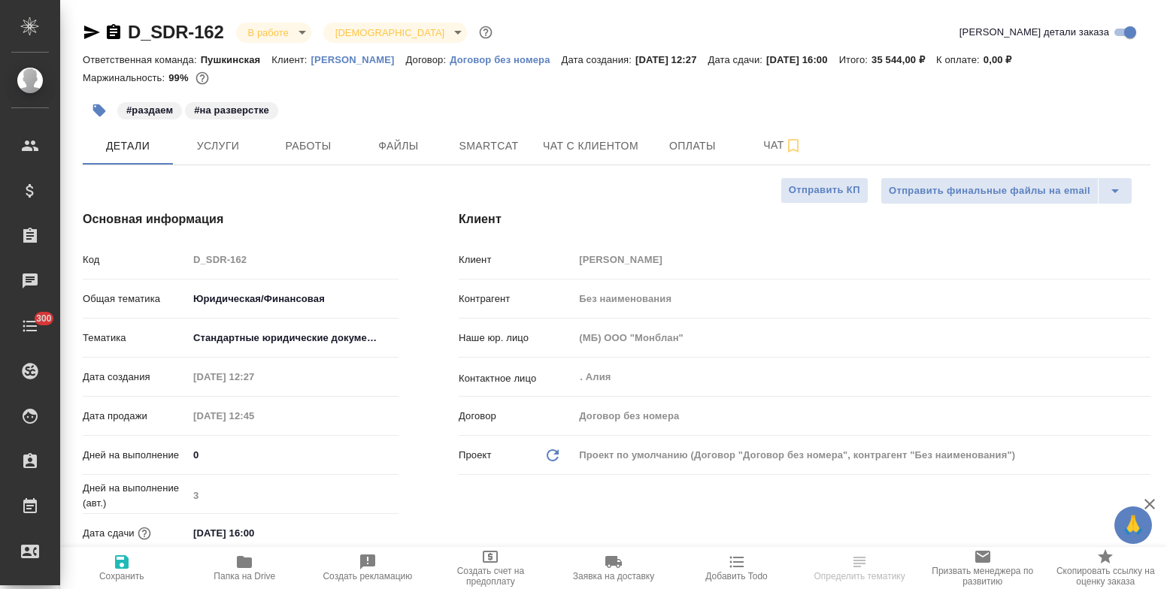
select select "RU"
type input "[PERSON_NAME]"
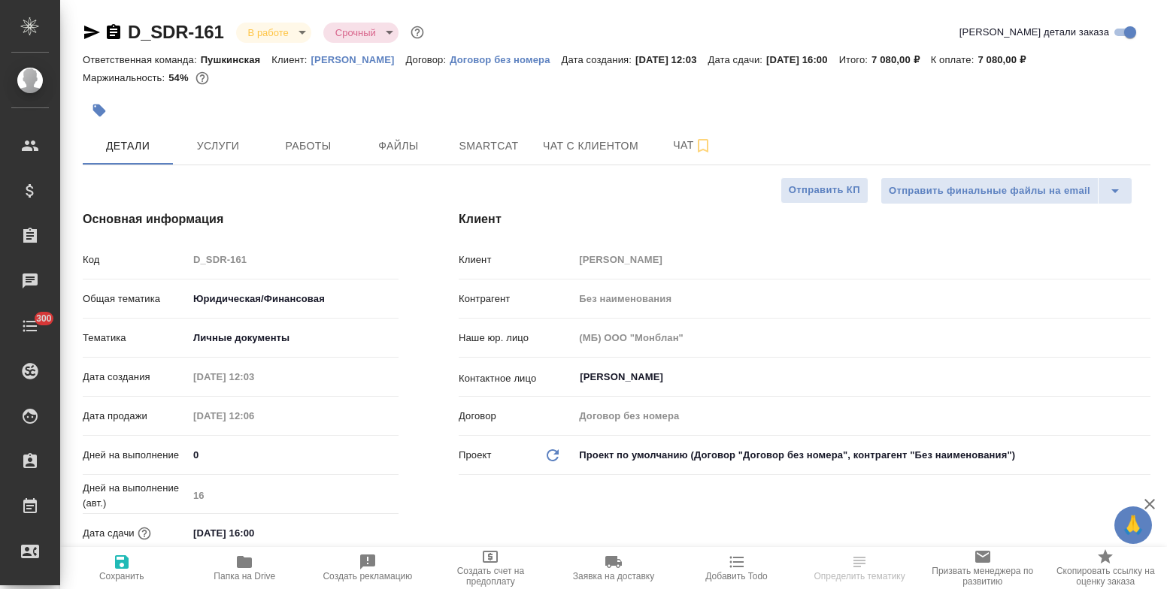
select select "RU"
type textarea "x"
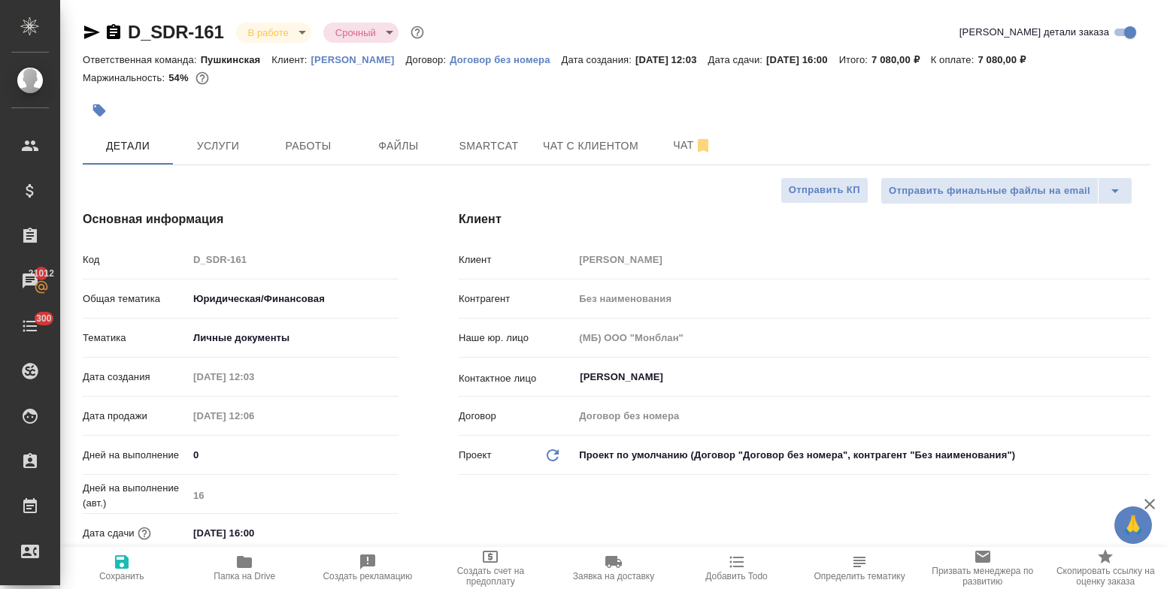
type textarea "x"
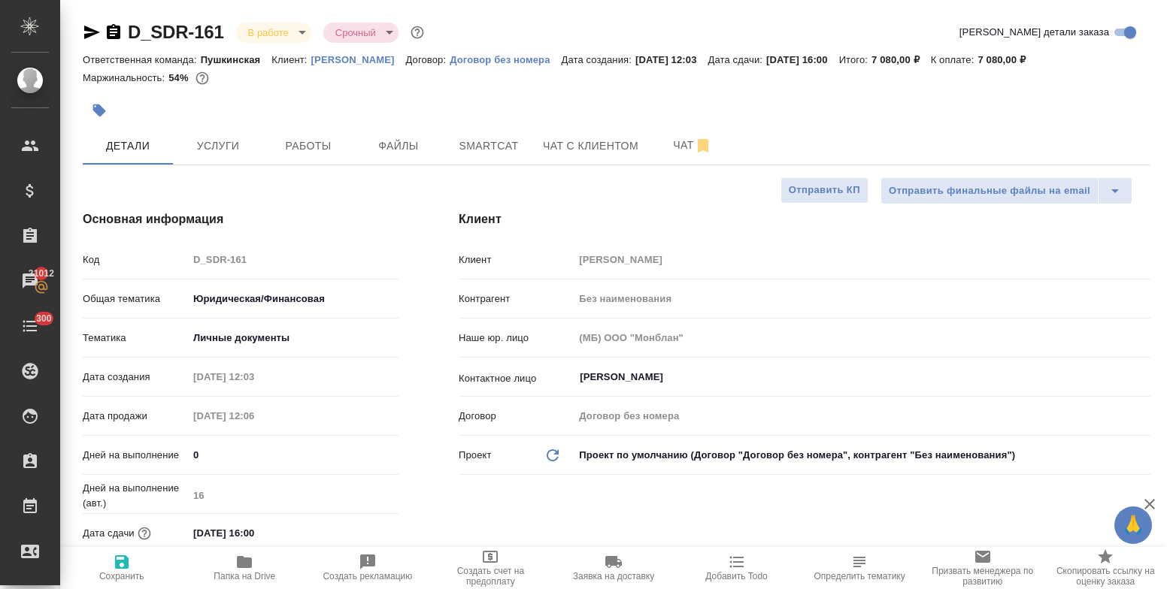
type textarea "x"
